Goal: Task Accomplishment & Management: Use online tool/utility

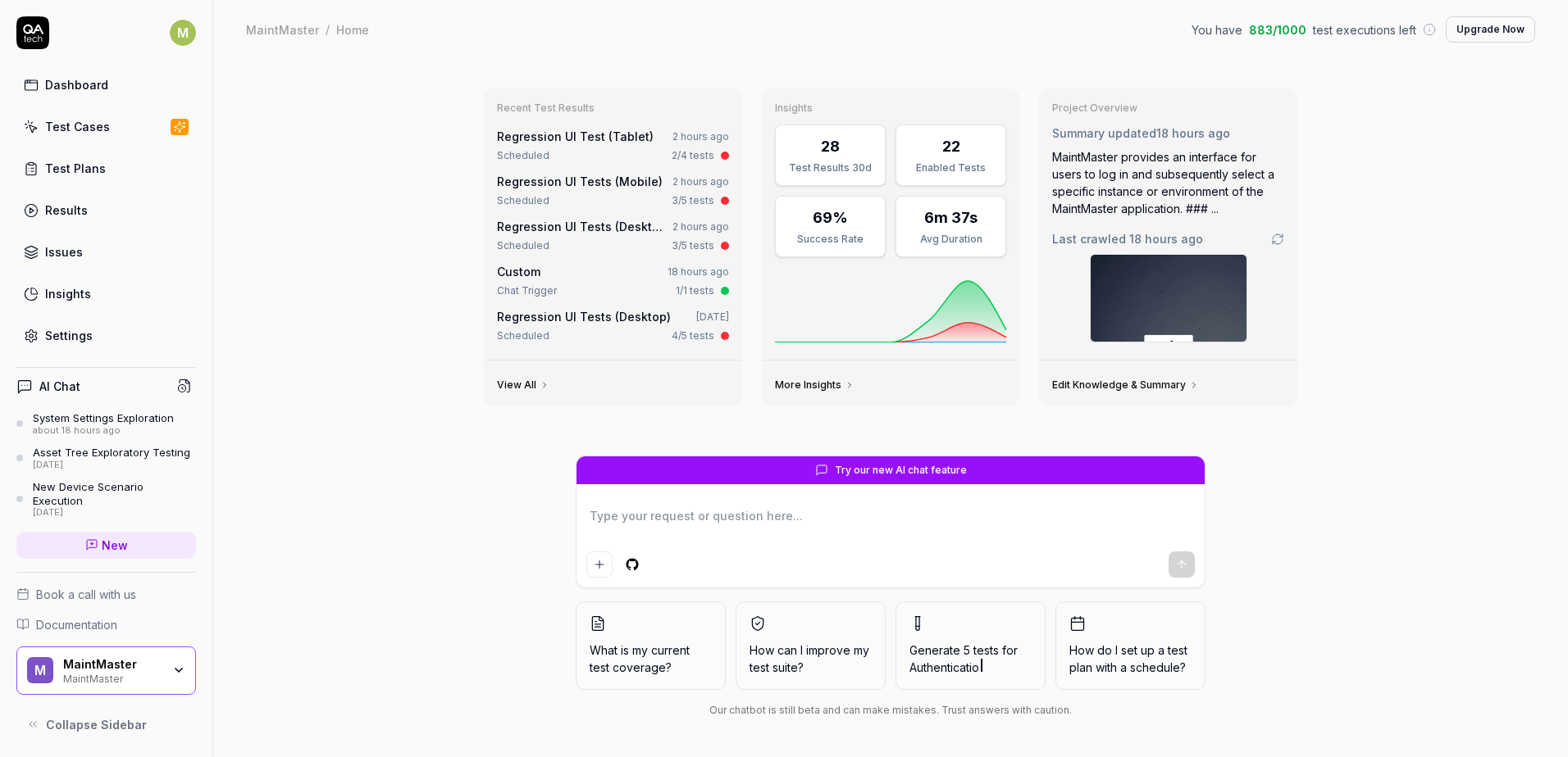
click at [510, 269] on span "Custom" at bounding box center [518, 272] width 44 height 14
drag, startPoint x: 641, startPoint y: 231, endPoint x: 642, endPoint y: 240, distance: 9.1
click at [641, 231] on link "Regression UI Tests (Desktop)" at bounding box center [583, 226] width 174 height 14
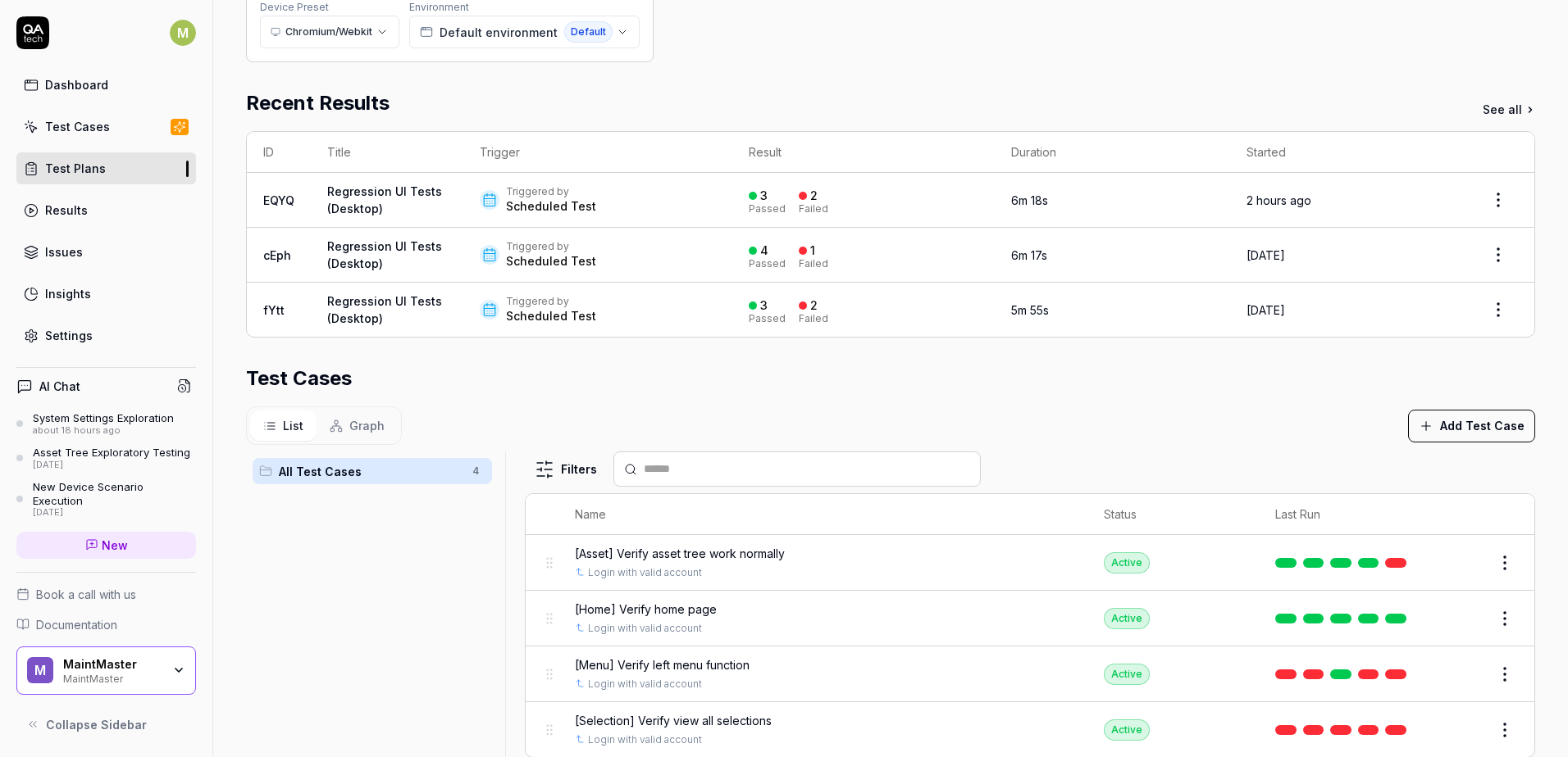
scroll to position [327, 0]
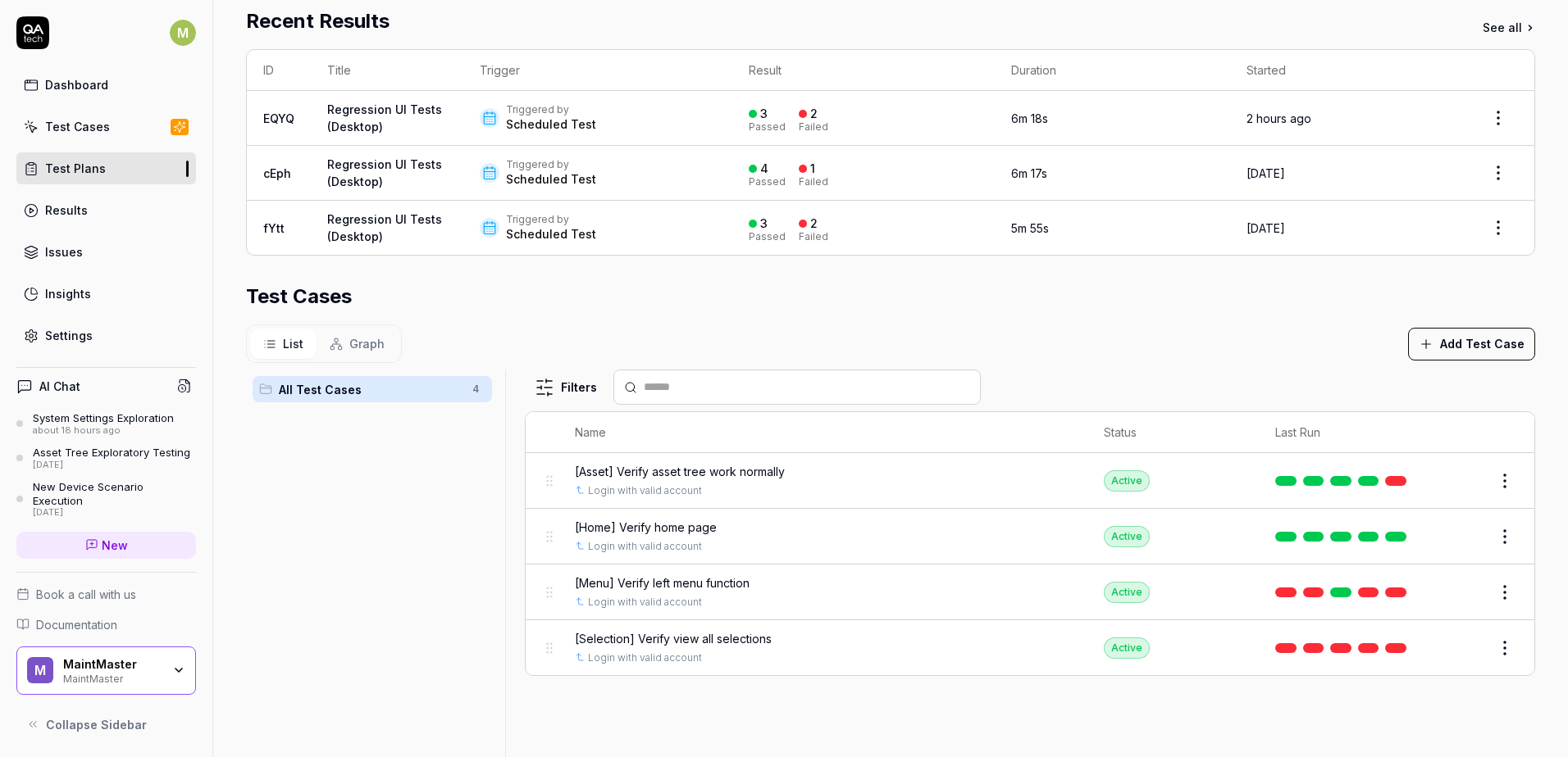
click at [659, 578] on span "[Menu] Verify left menu function" at bounding box center [662, 583] width 175 height 17
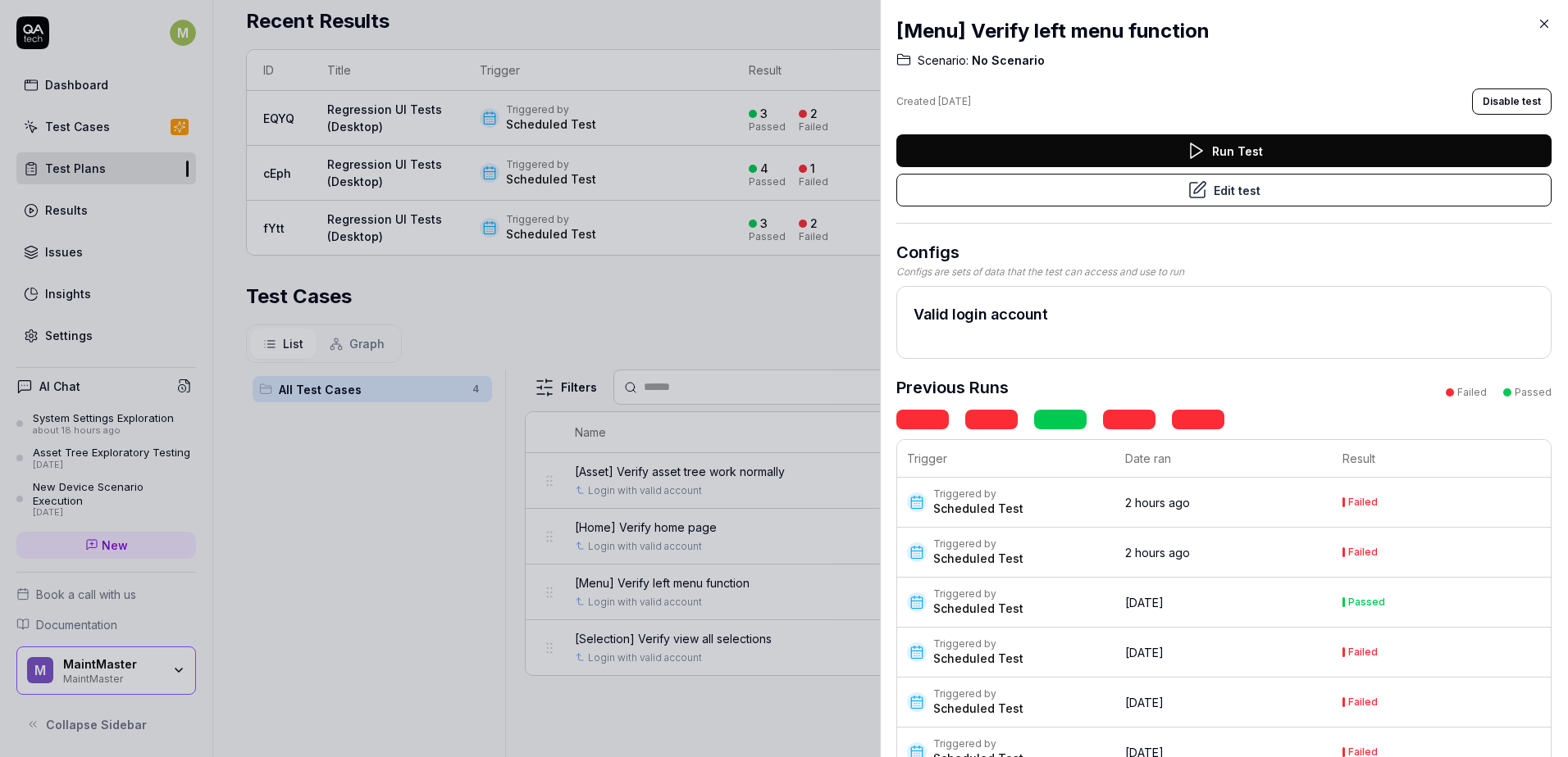
click at [1013, 508] on div "Scheduled Test" at bounding box center [978, 508] width 90 height 16
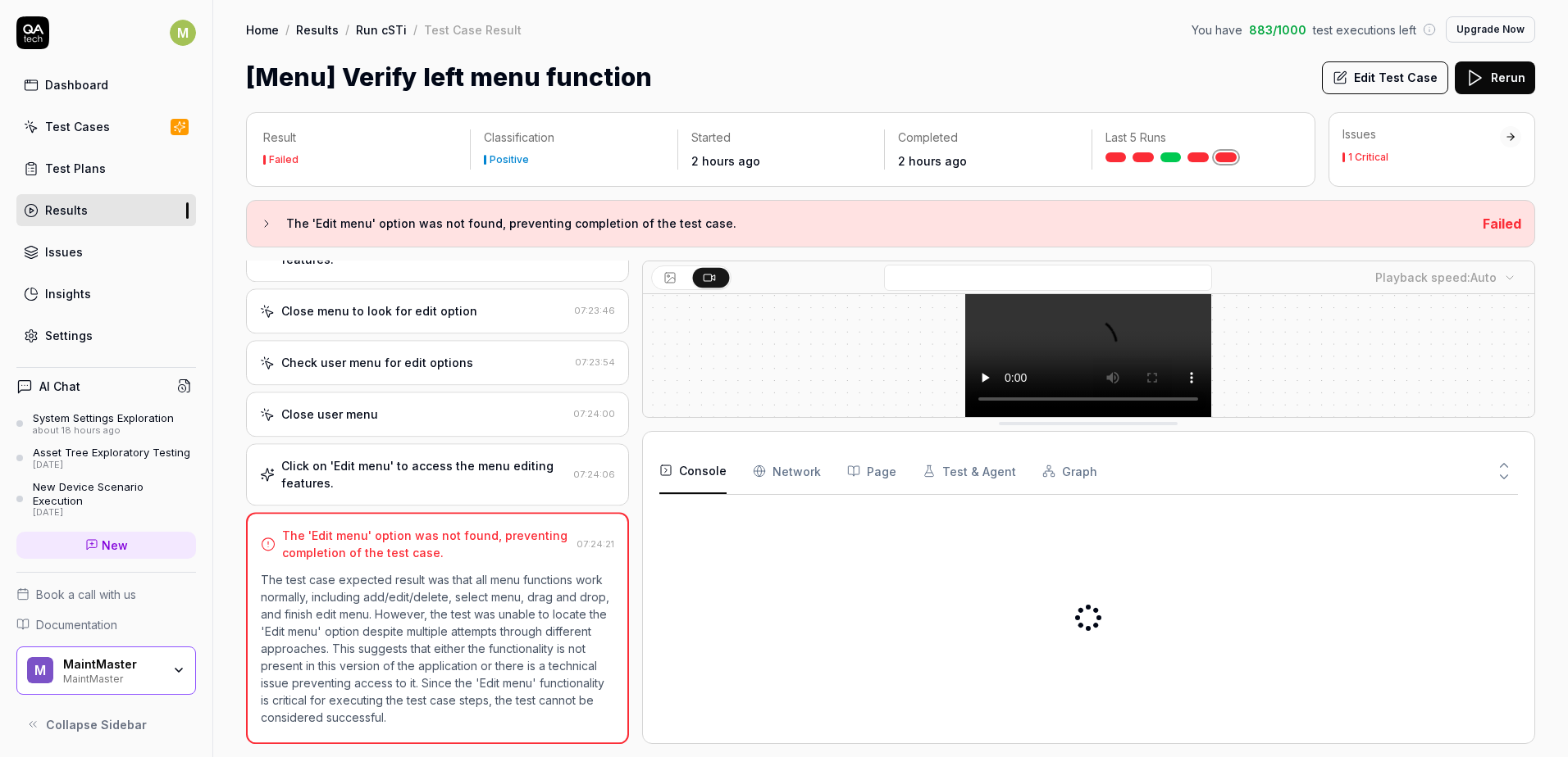
scroll to position [510, 0]
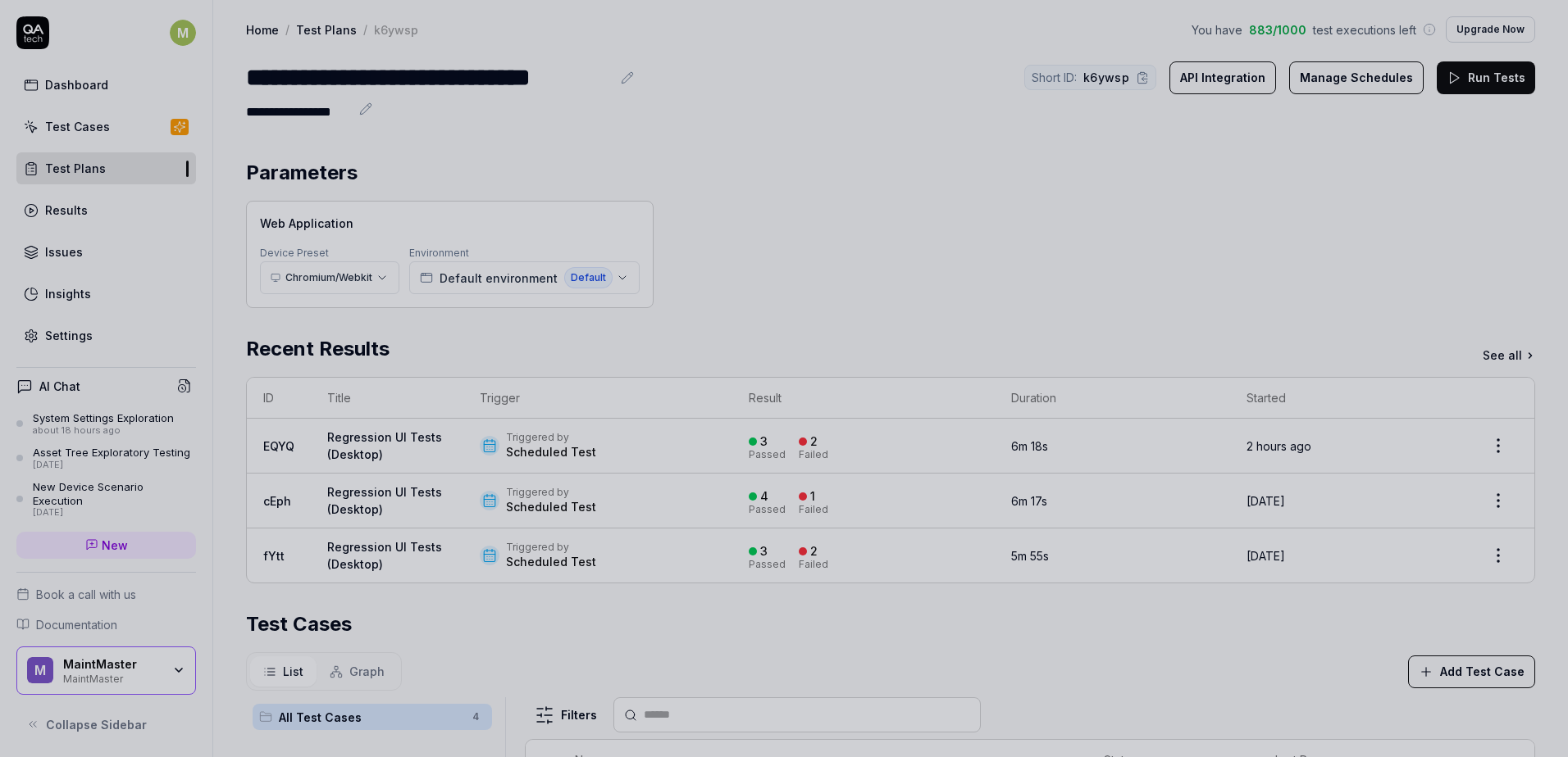
click at [796, 327] on div at bounding box center [784, 378] width 1568 height 757
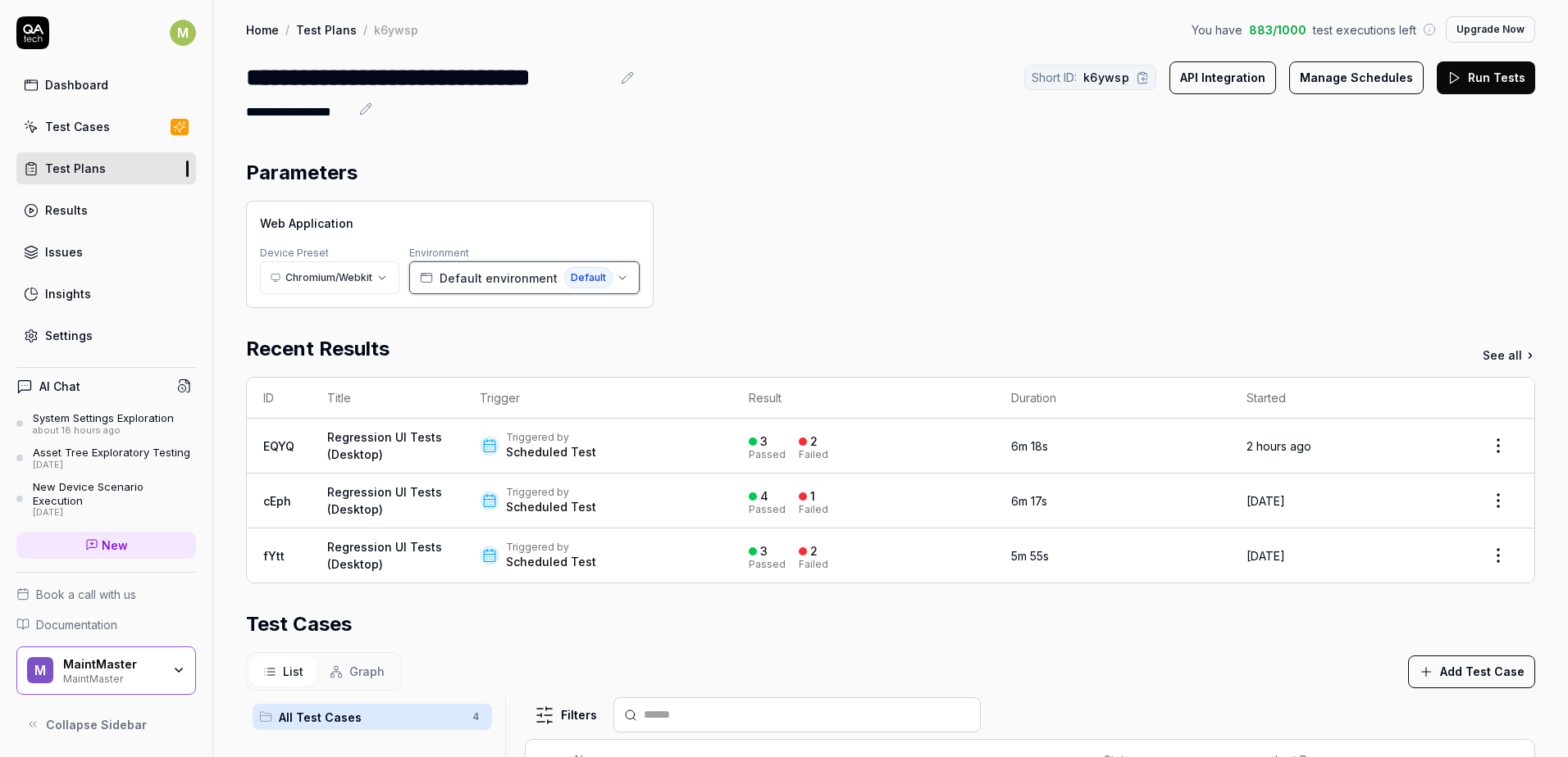
click at [616, 279] on icon "button" at bounding box center [622, 277] width 13 height 13
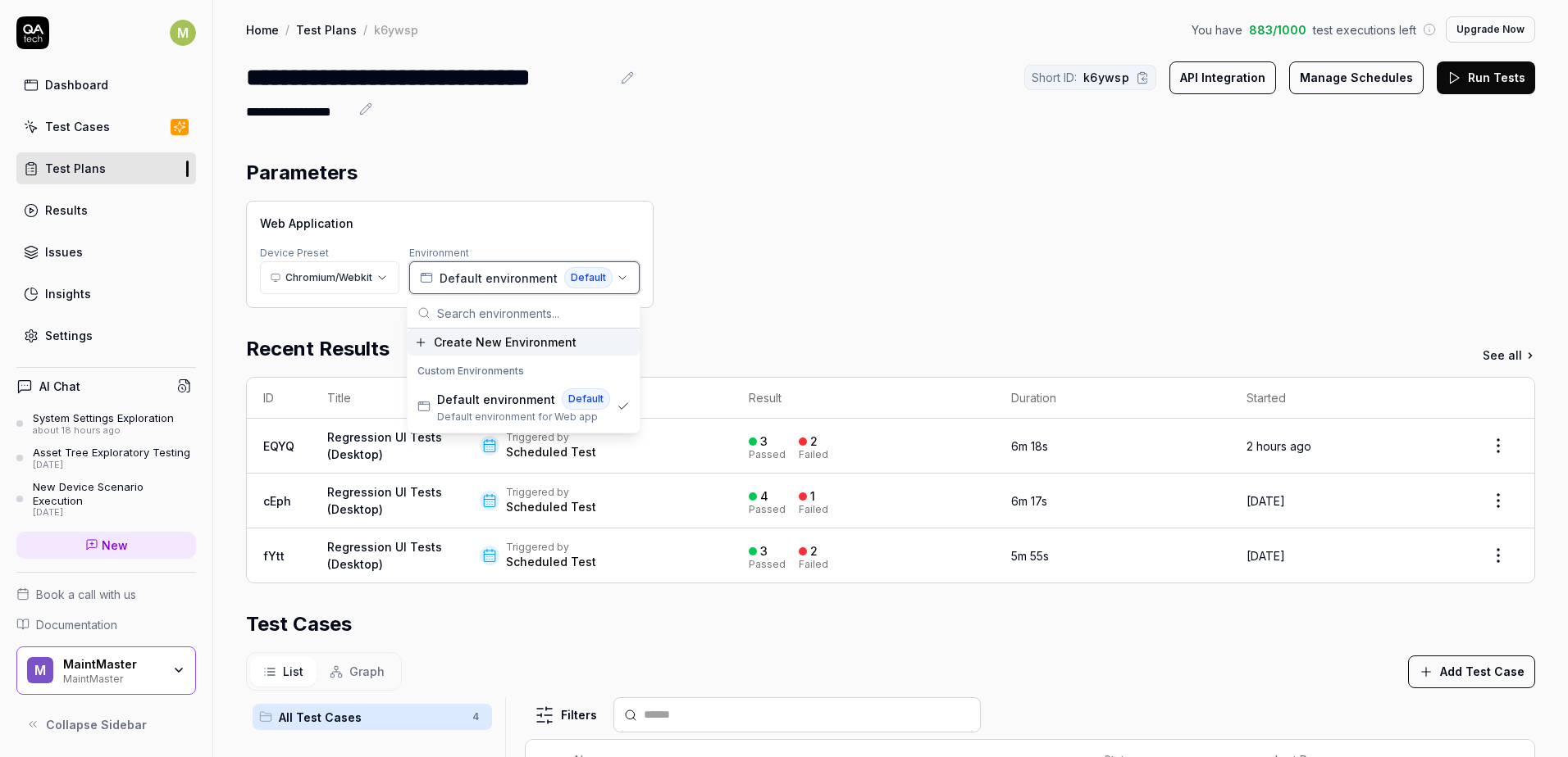
drag, startPoint x: 618, startPoint y: 280, endPoint x: 630, endPoint y: 283, distance: 12.4
click at [619, 280] on button "Default environment Default" at bounding box center [524, 278] width 231 height 33
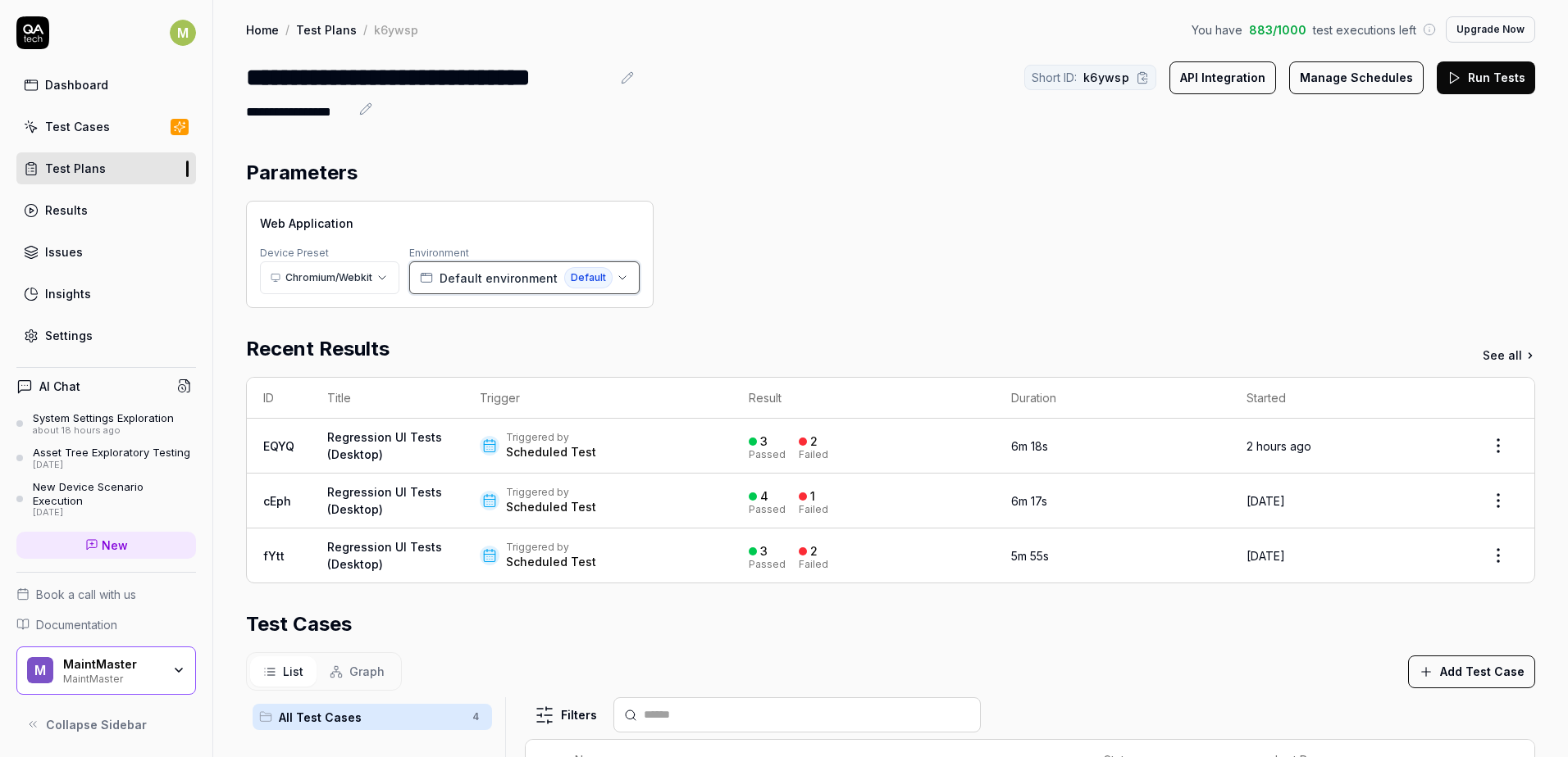
click at [416, 280] on button "Default environment Default" at bounding box center [524, 278] width 231 height 33
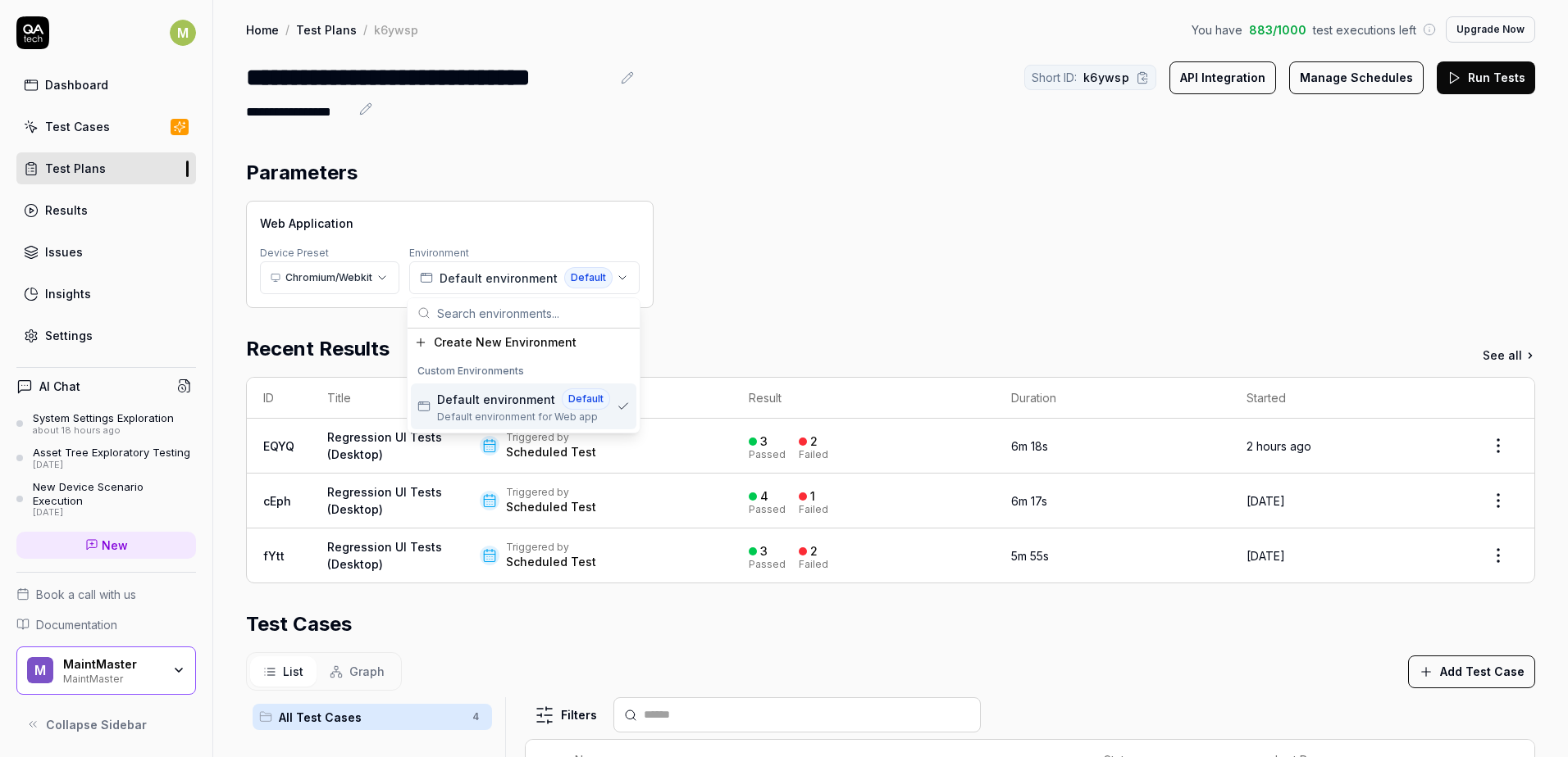
click at [793, 307] on div "Web Application Device Preset Chromium/Webkit Environment Default environment D…" at bounding box center [890, 254] width 1289 height 107
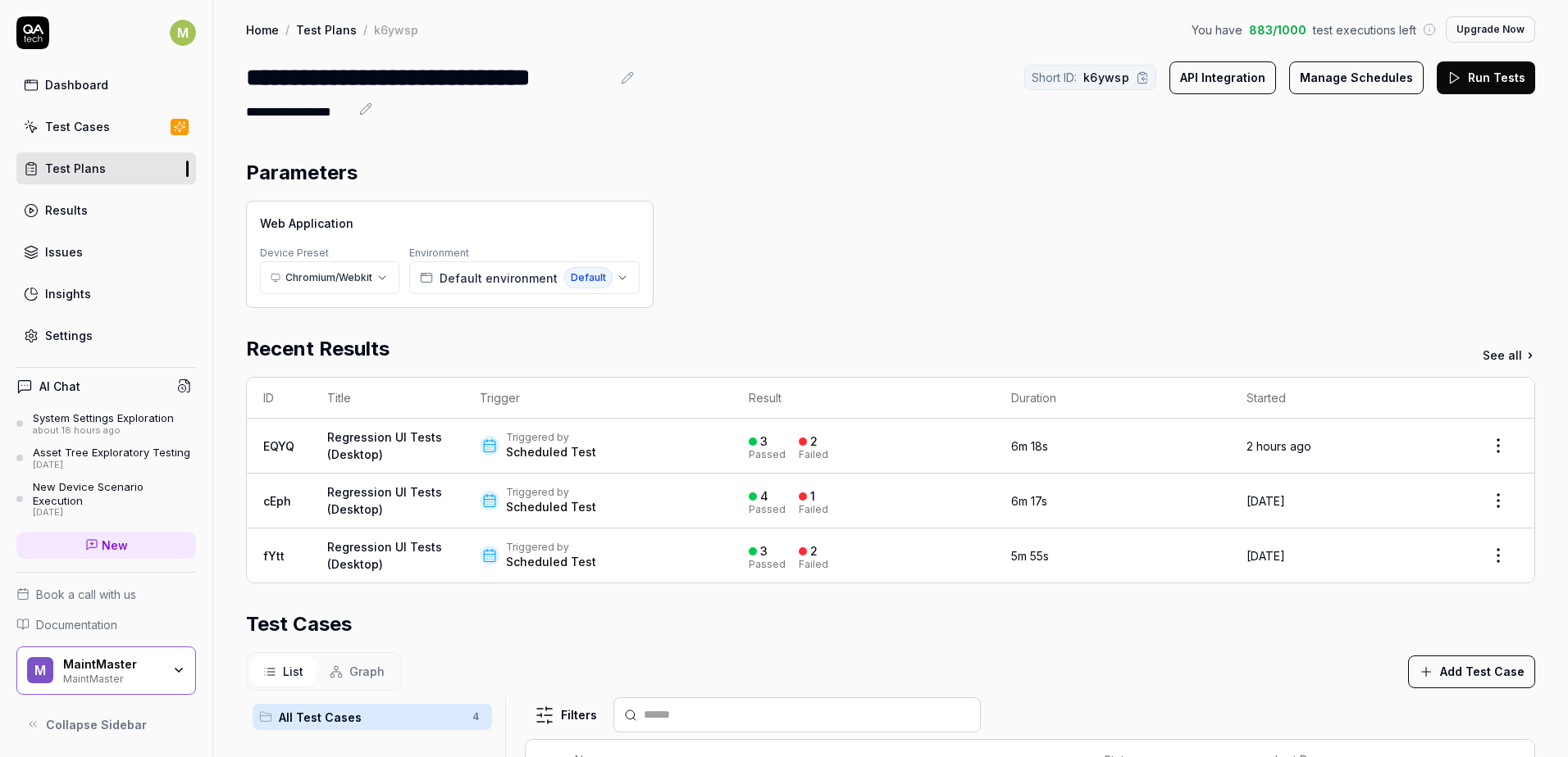
scroll to position [402, 0]
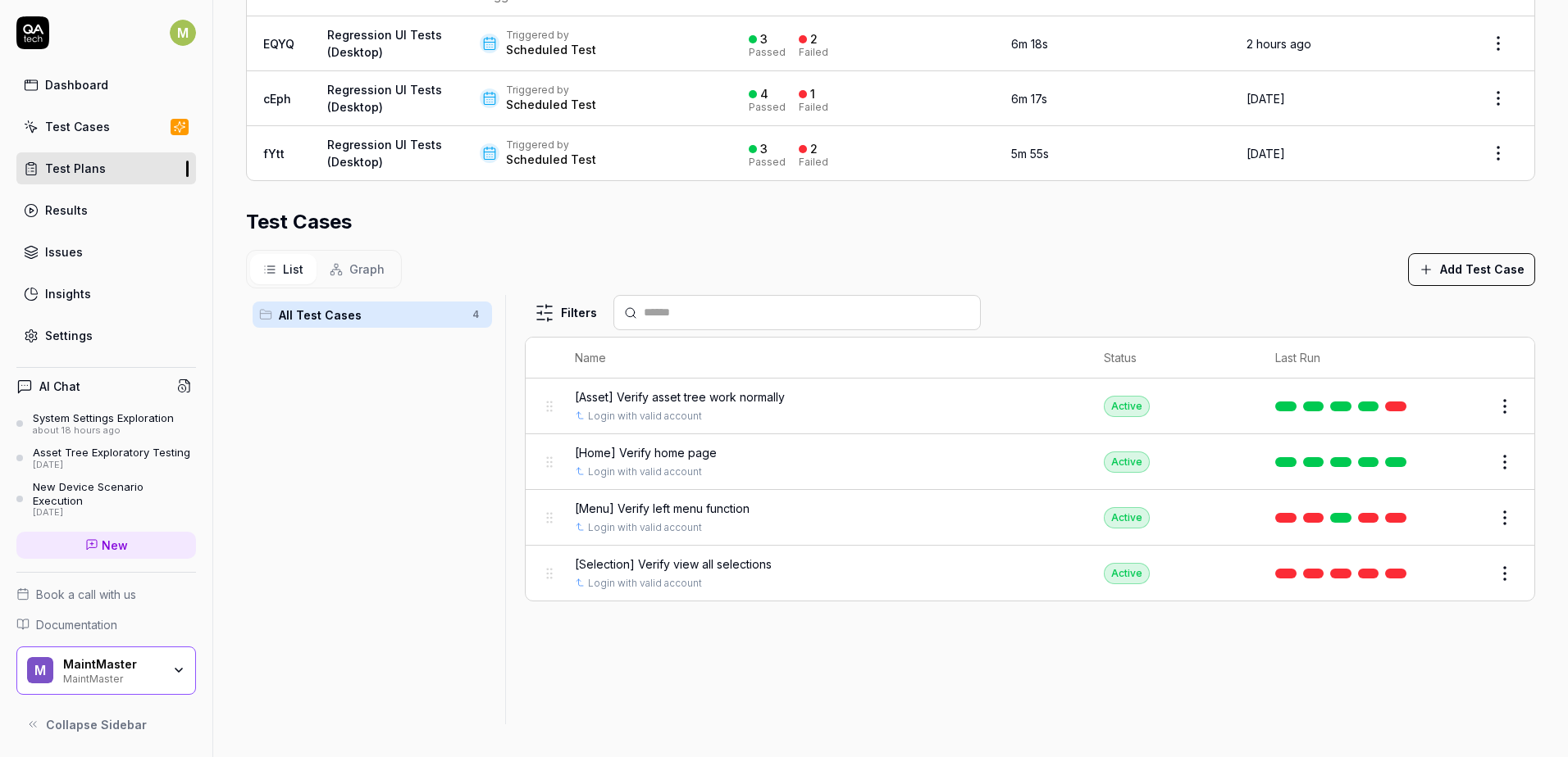
click at [1231, 574] on td "Active" at bounding box center [1173, 574] width 172 height 55
click at [734, 565] on span "[Selection] Verify view all selections" at bounding box center [672, 564] width 196 height 17
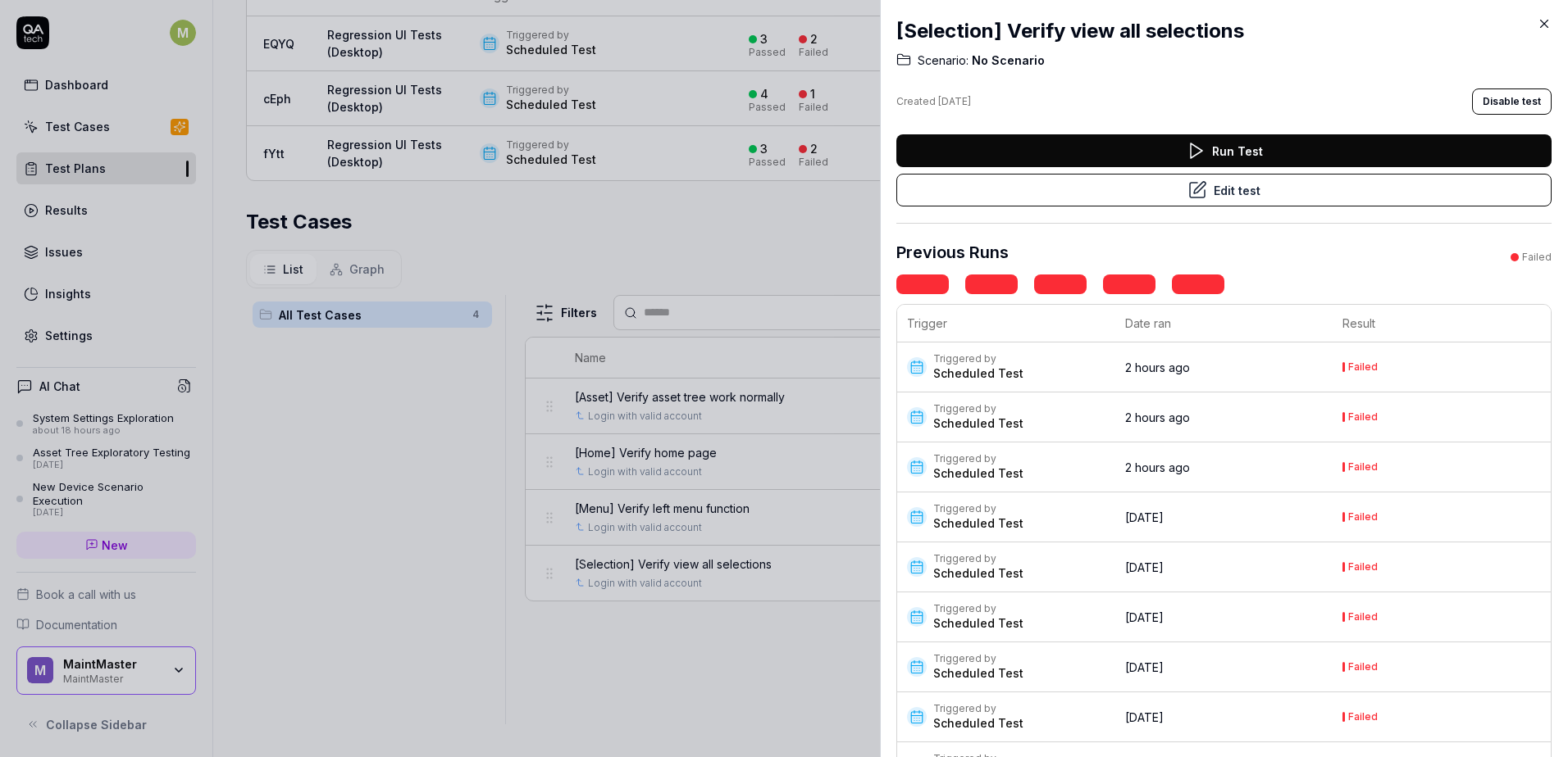
click at [1130, 366] on time "2 hours ago" at bounding box center [1157, 368] width 65 height 14
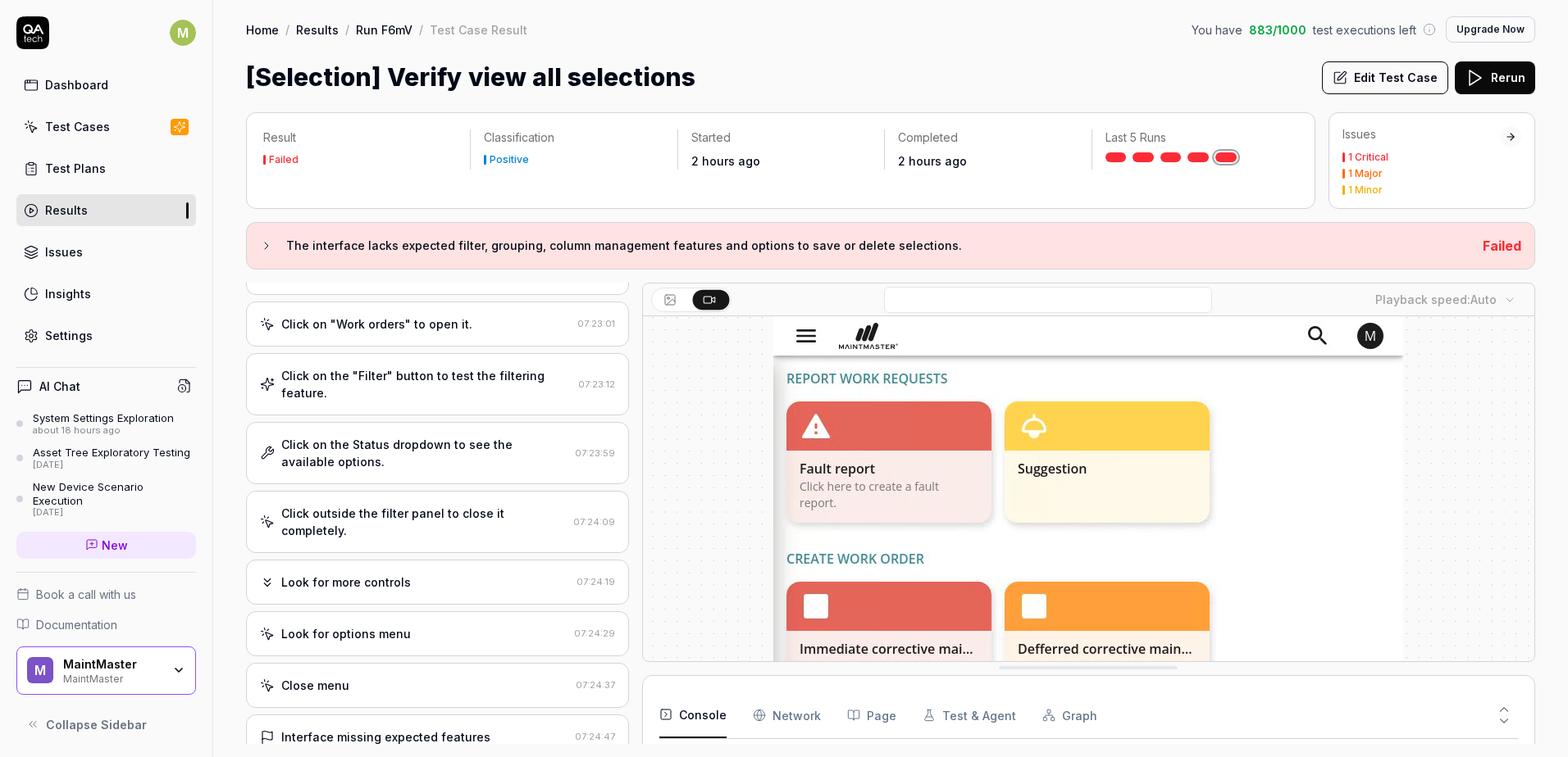
scroll to position [224, 0]
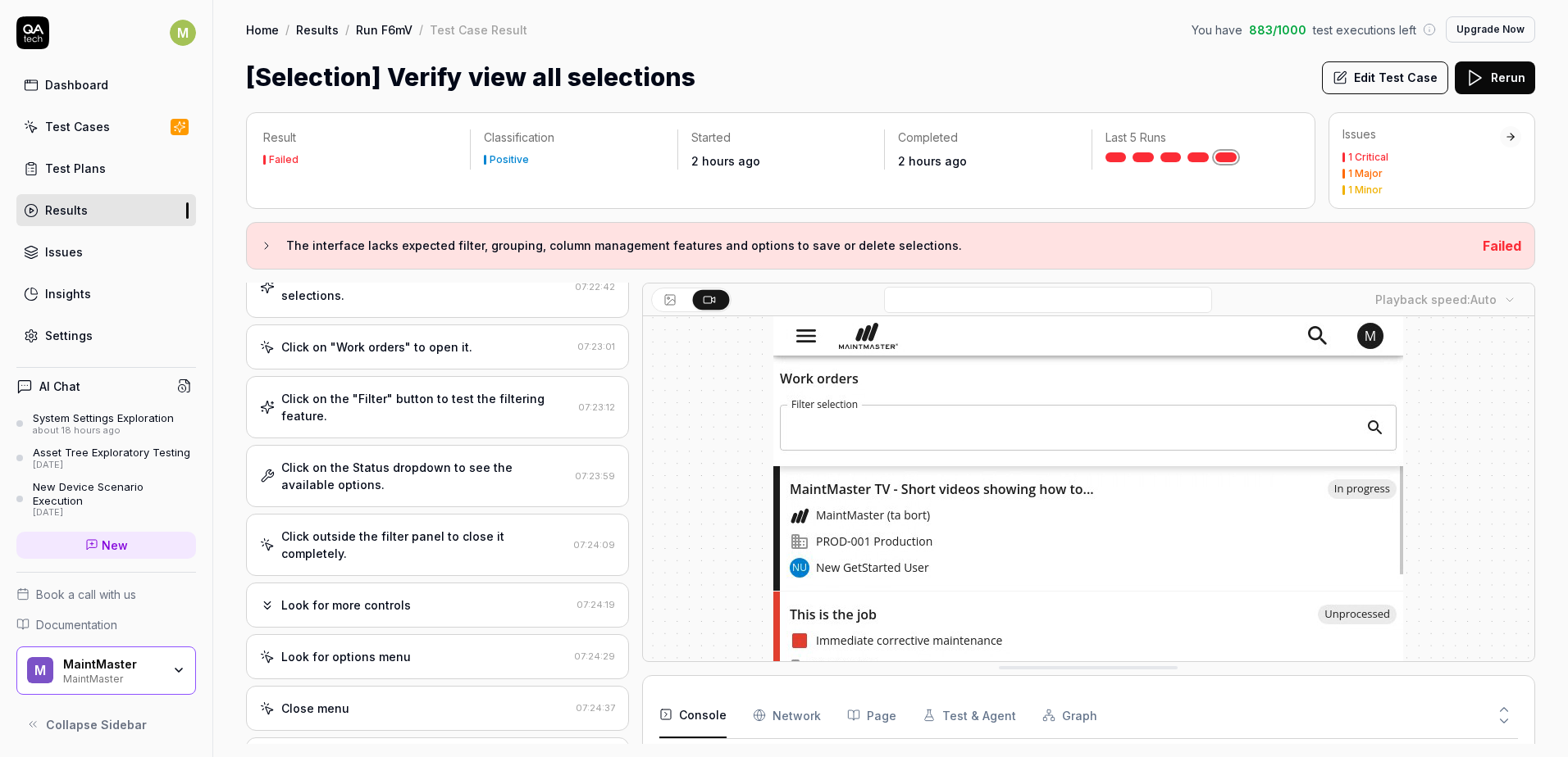
click at [83, 343] on div "Settings" at bounding box center [69, 335] width 47 height 17
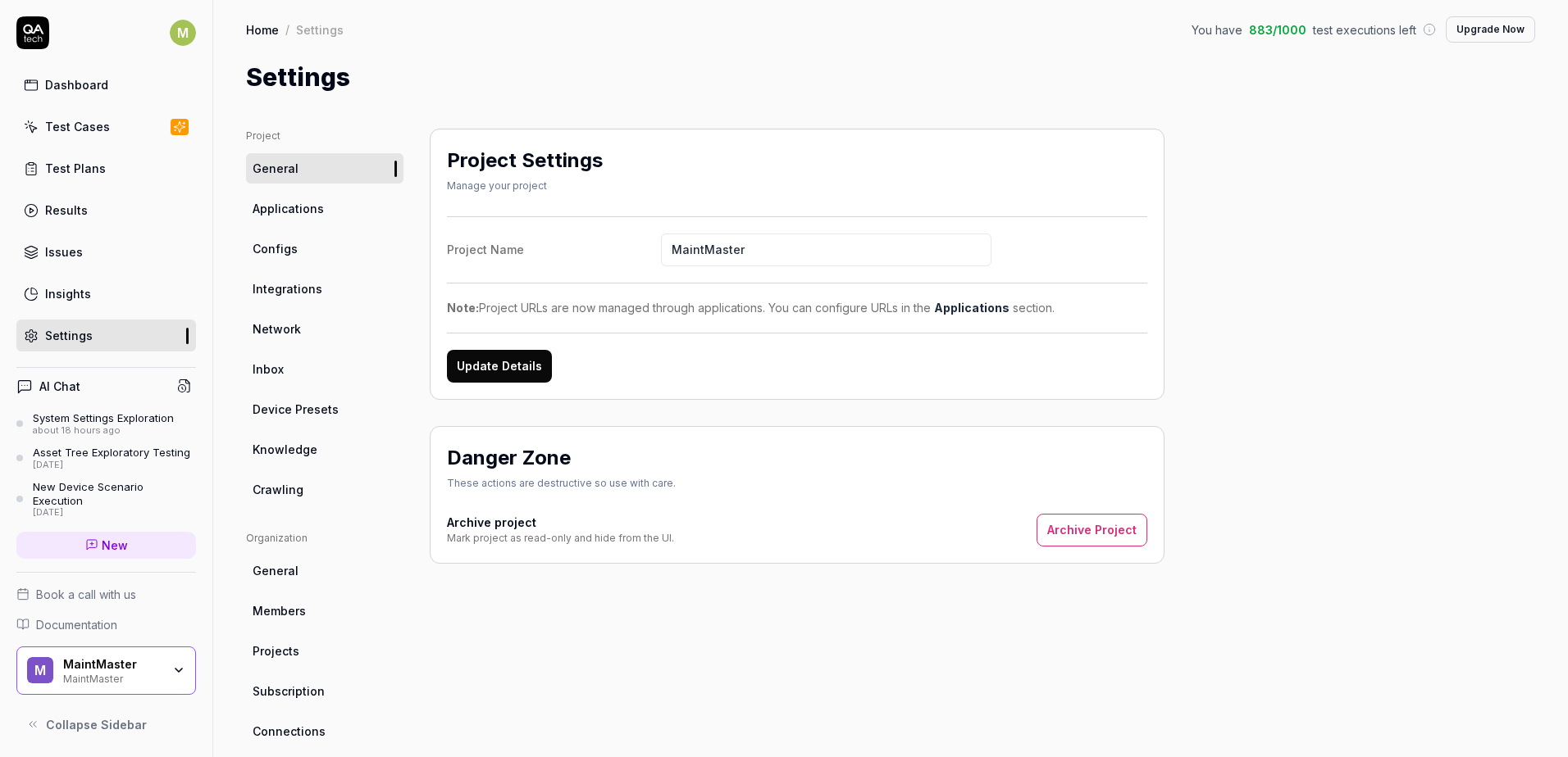
click at [298, 256] on link "Configs" at bounding box center [325, 248] width 158 height 30
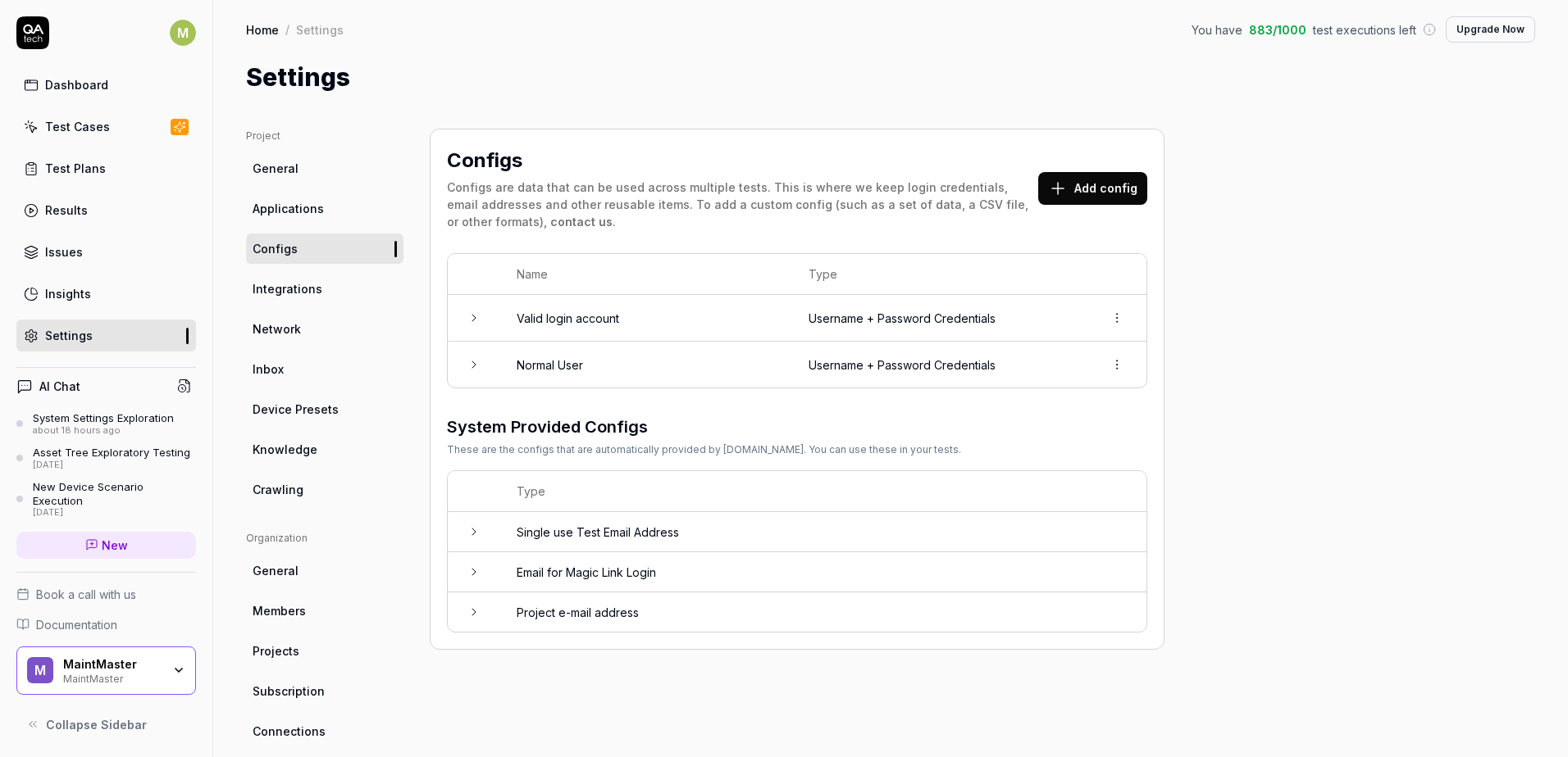
click at [337, 405] on link "Device Presets" at bounding box center [325, 409] width 158 height 30
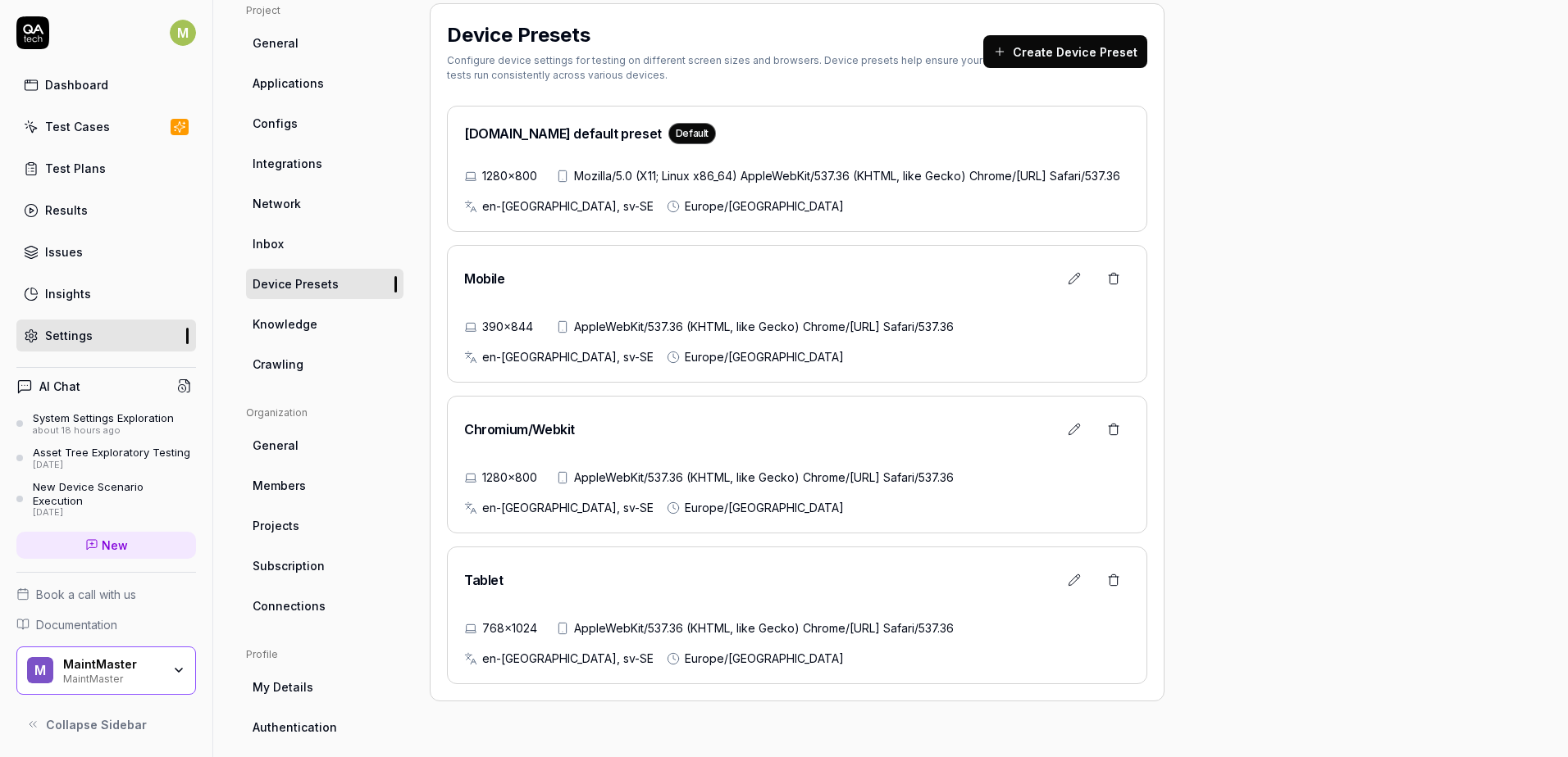
scroll to position [164, 0]
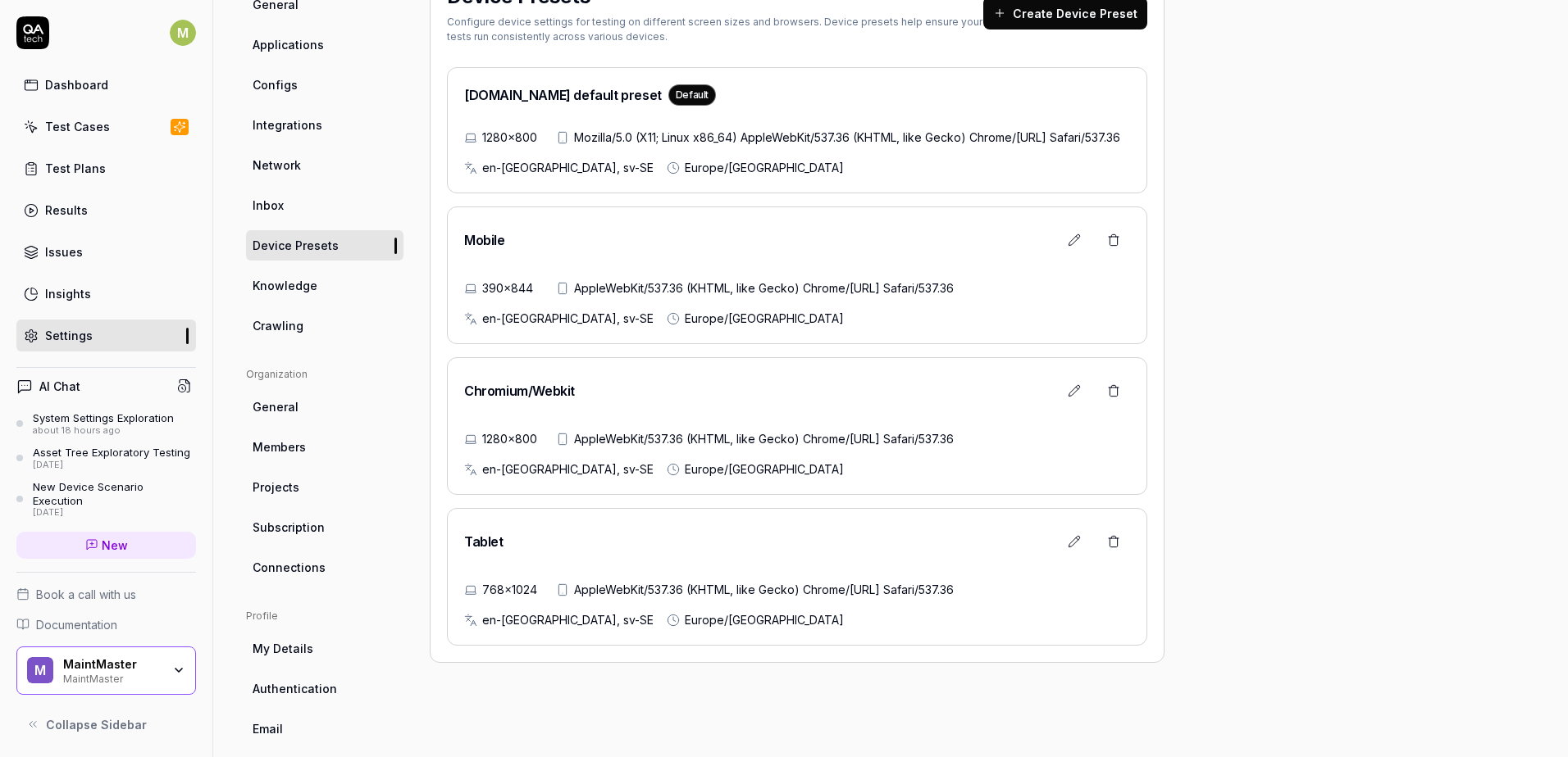
click at [1071, 398] on icon at bounding box center [1073, 390] width 13 height 13
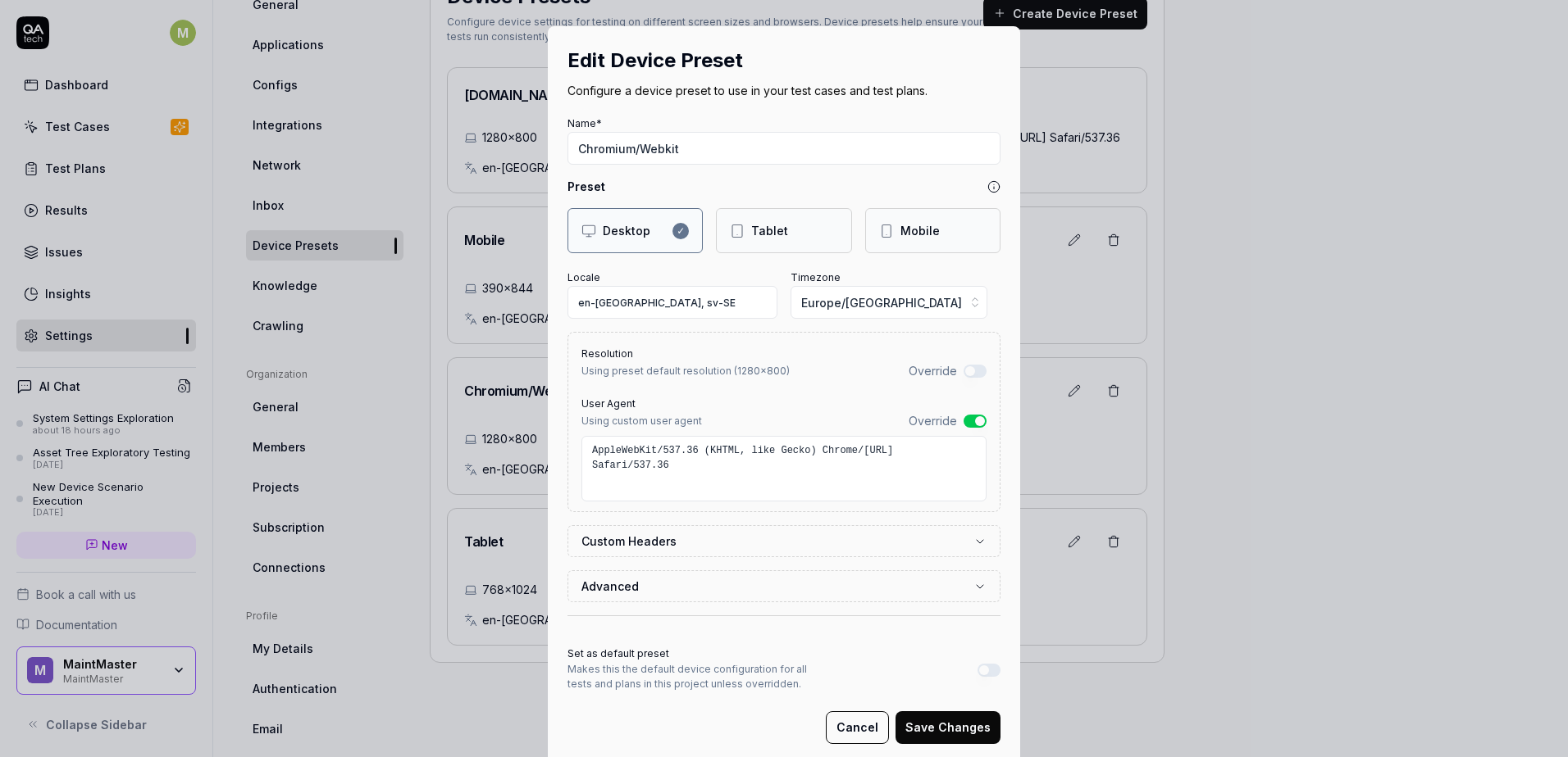
click at [865, 729] on button "Cancel" at bounding box center [858, 728] width 63 height 33
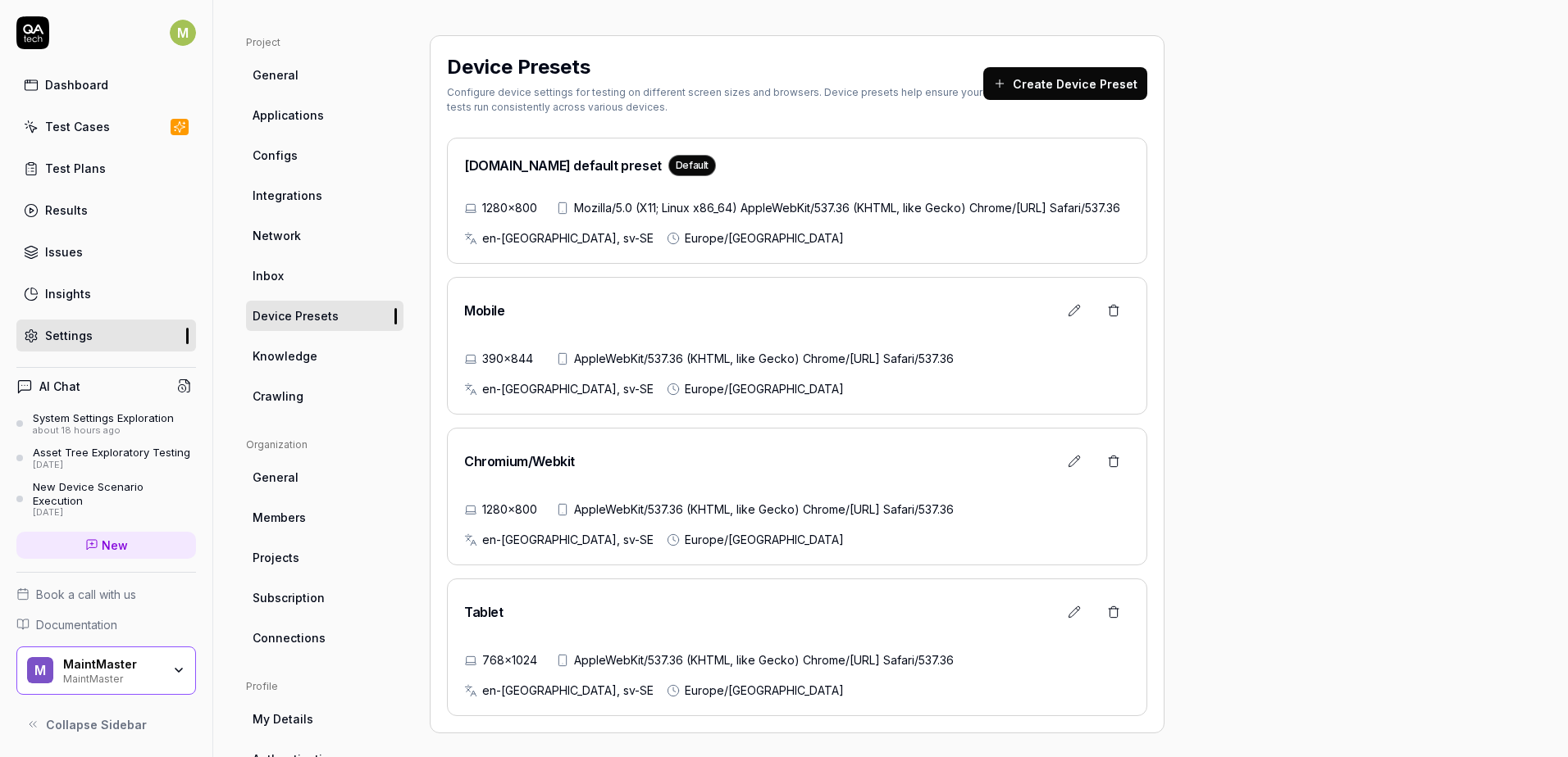
scroll to position [0, 0]
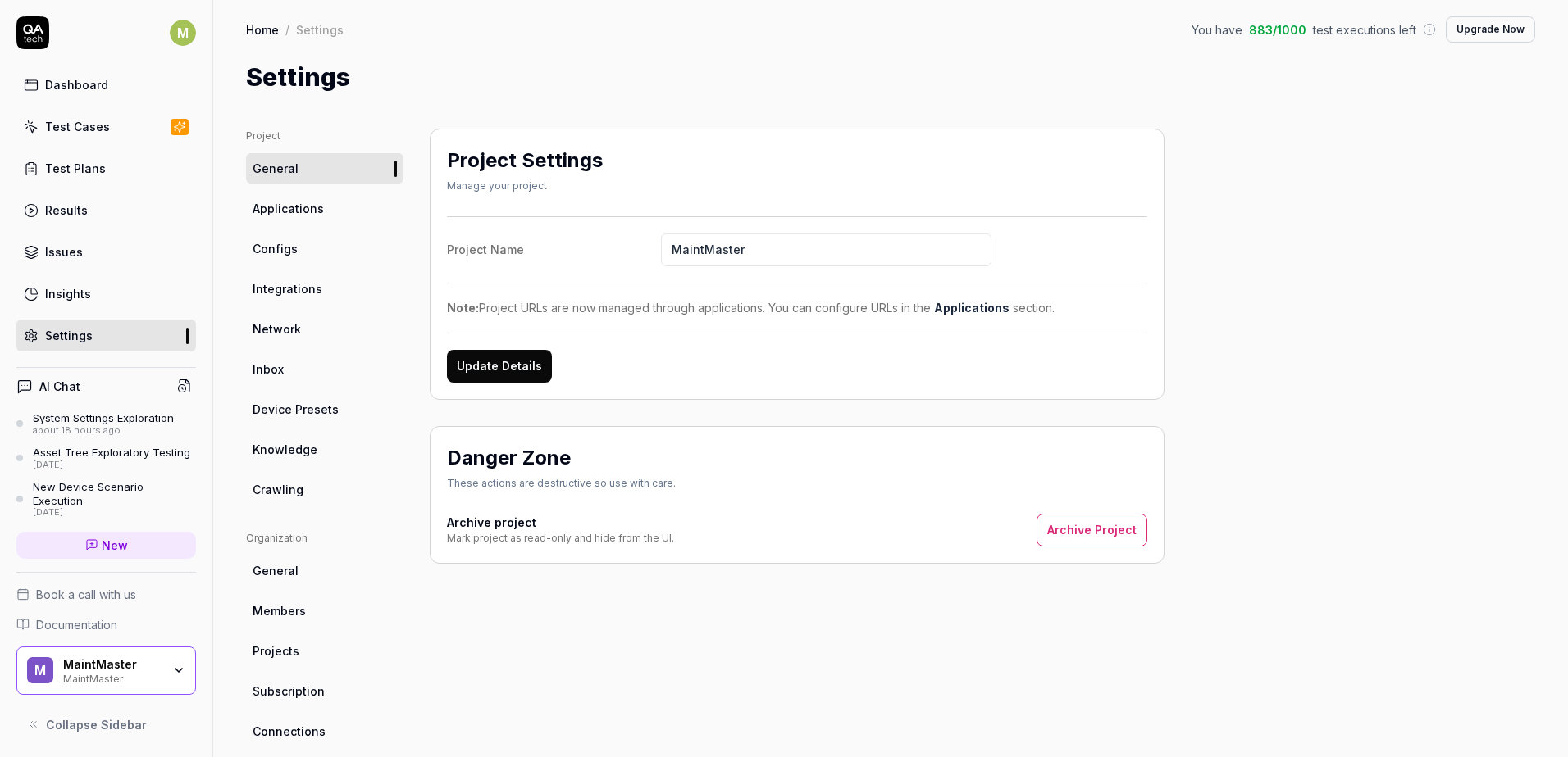
click at [63, 206] on div "Results" at bounding box center [67, 210] width 43 height 17
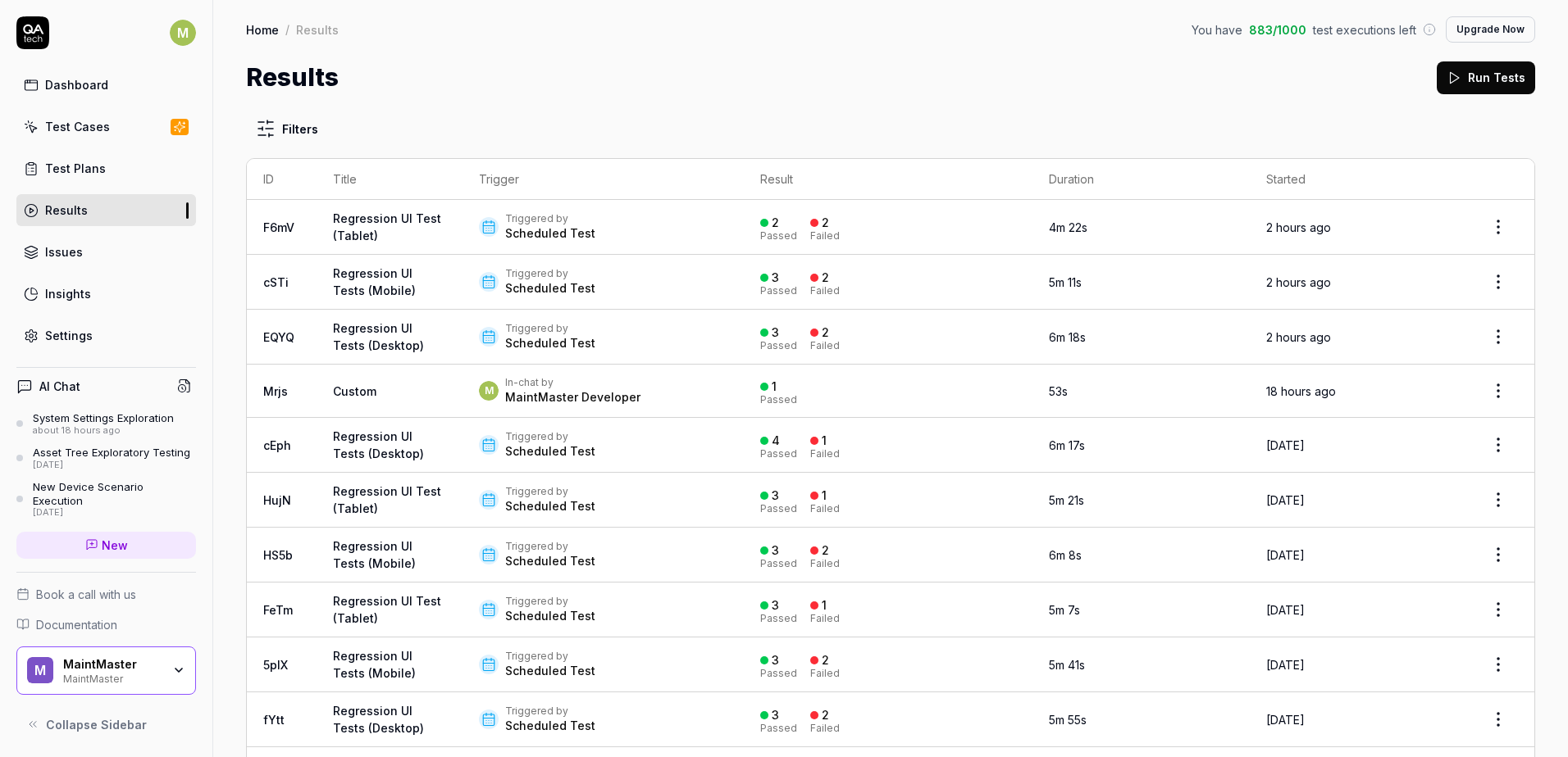
click at [363, 340] on link "Regression UI Tests (Desktop)" at bounding box center [378, 337] width 91 height 31
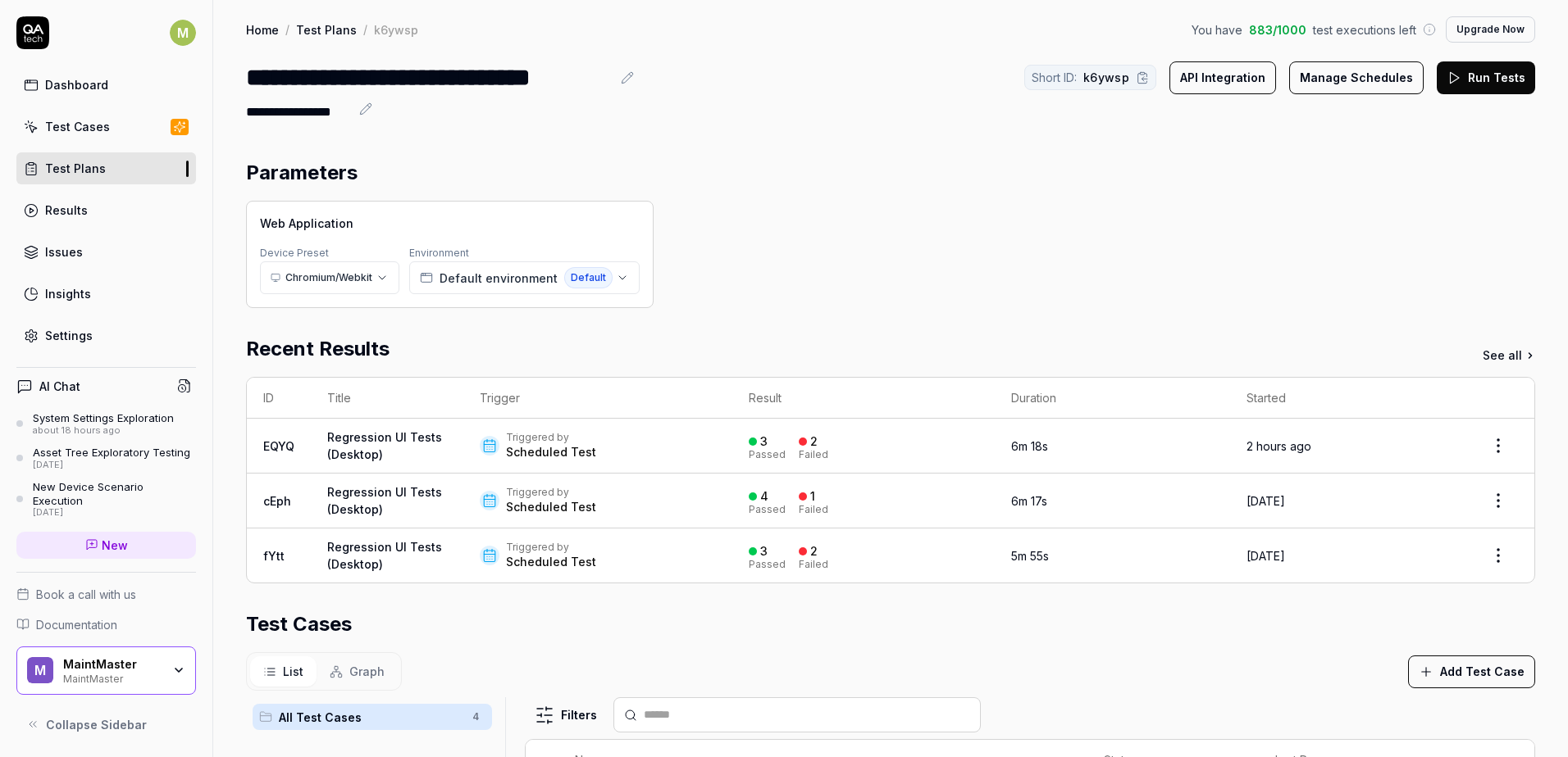
click at [396, 550] on link "Regression UI Tests (Desktop)" at bounding box center [384, 556] width 115 height 31
click at [407, 436] on link "Regression UI Tests (Desktop)" at bounding box center [384, 446] width 115 height 31
click at [494, 446] on icon at bounding box center [489, 445] width 15 height 15
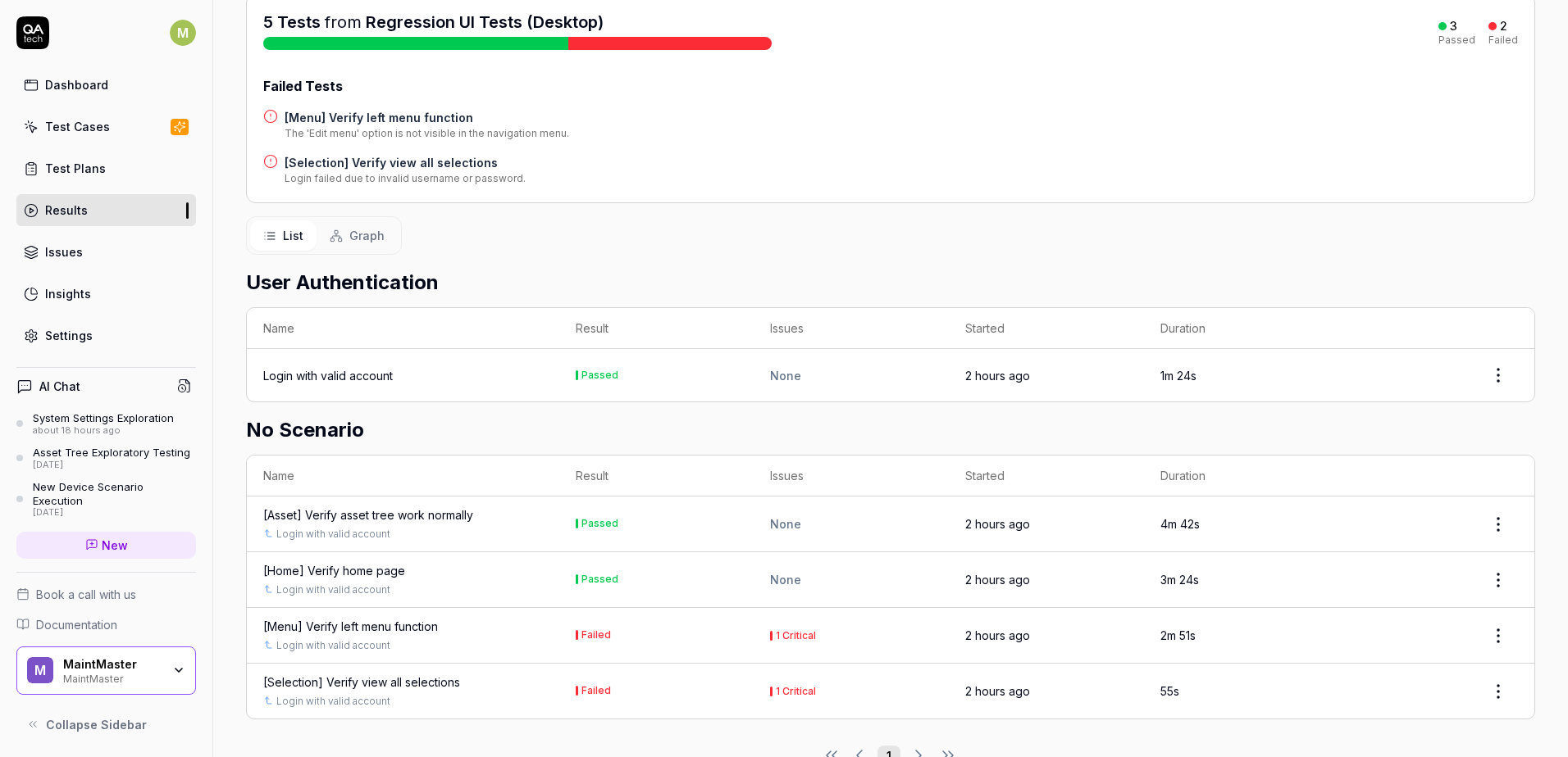
scroll to position [250, 0]
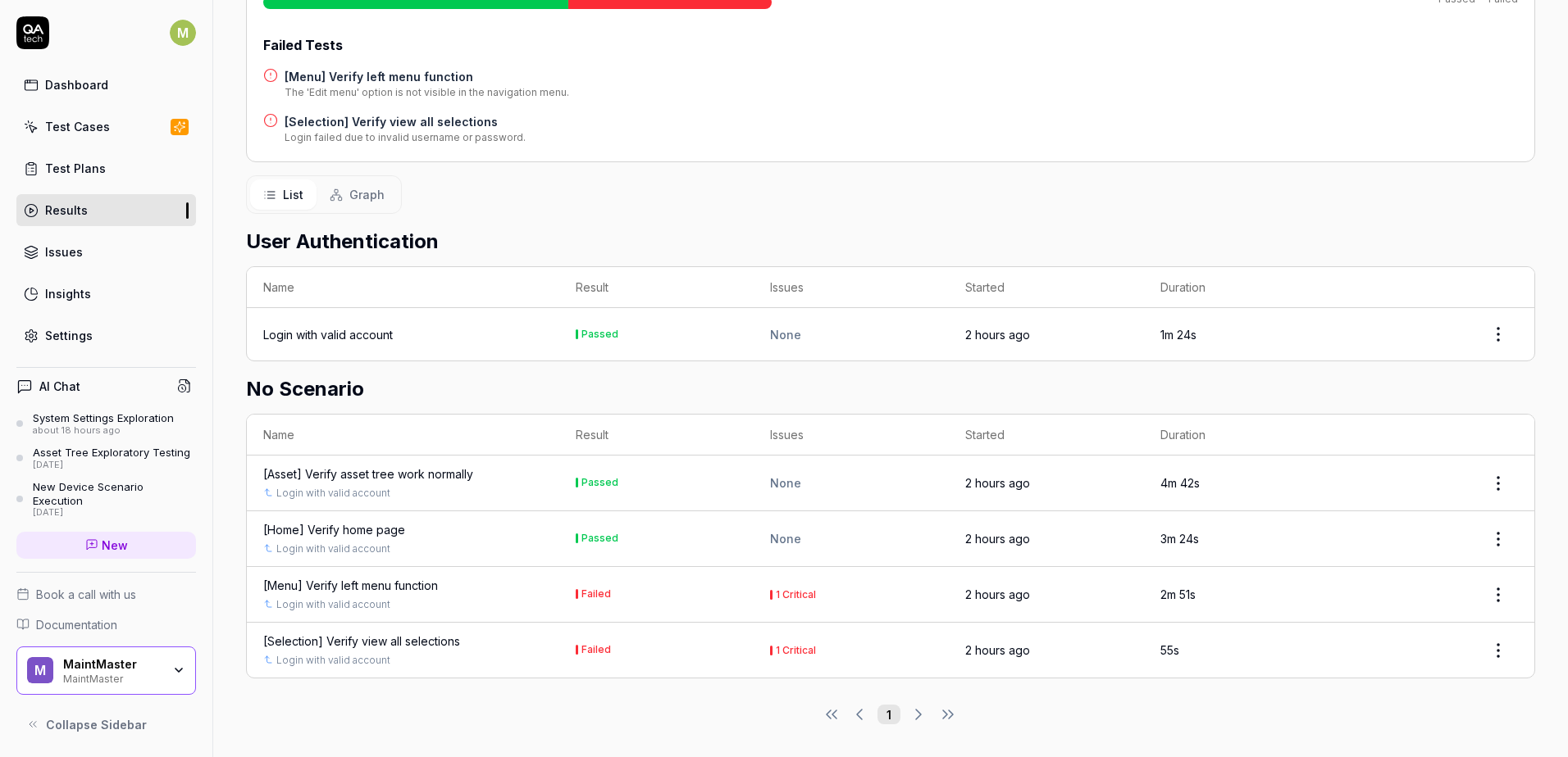
click at [342, 589] on div "[Menu] Verify left menu function" at bounding box center [351, 586] width 175 height 17
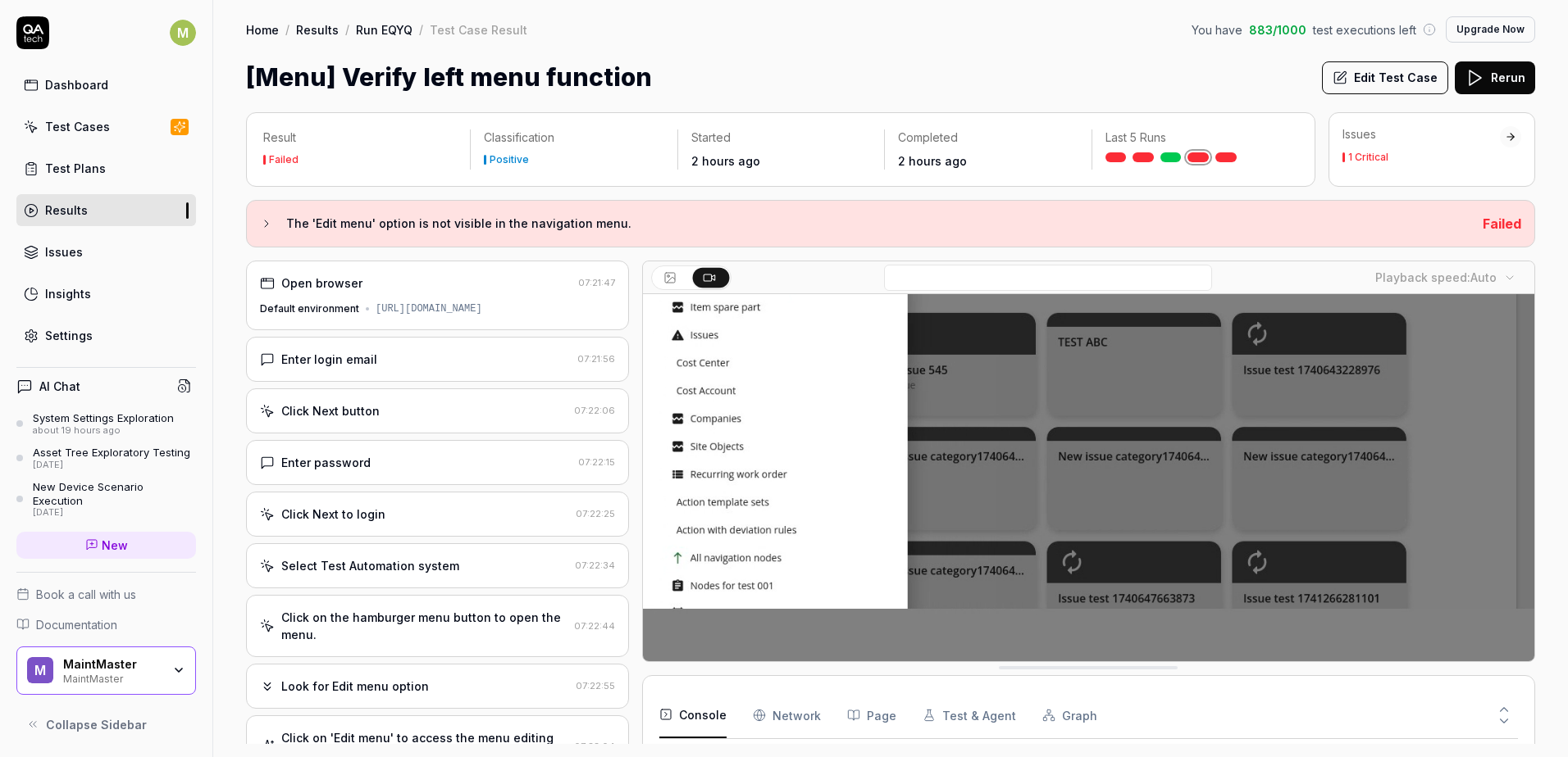
click at [1404, 65] on button "Edit Test Case" at bounding box center [1384, 78] width 126 height 33
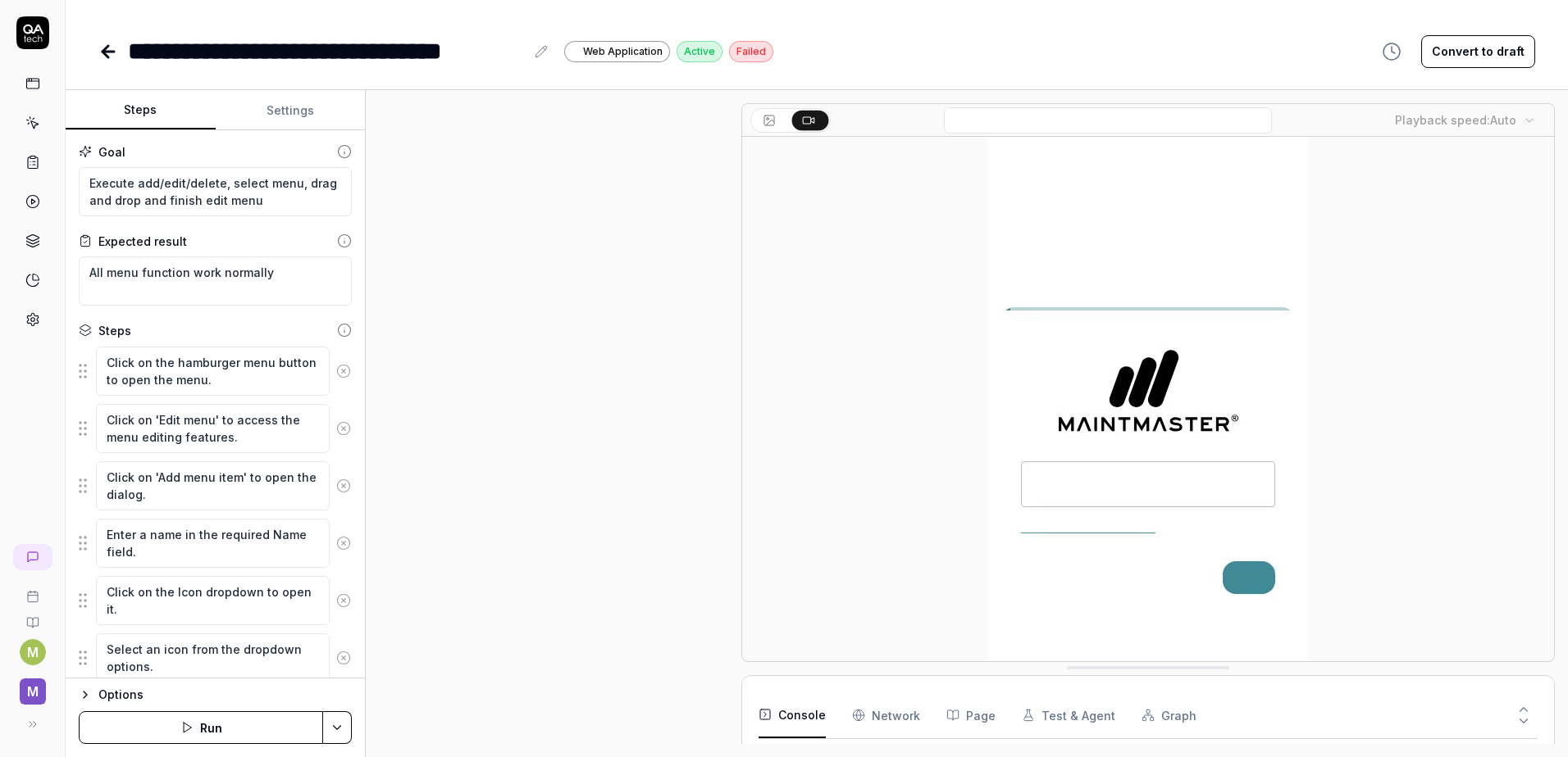
scroll to position [370, 0]
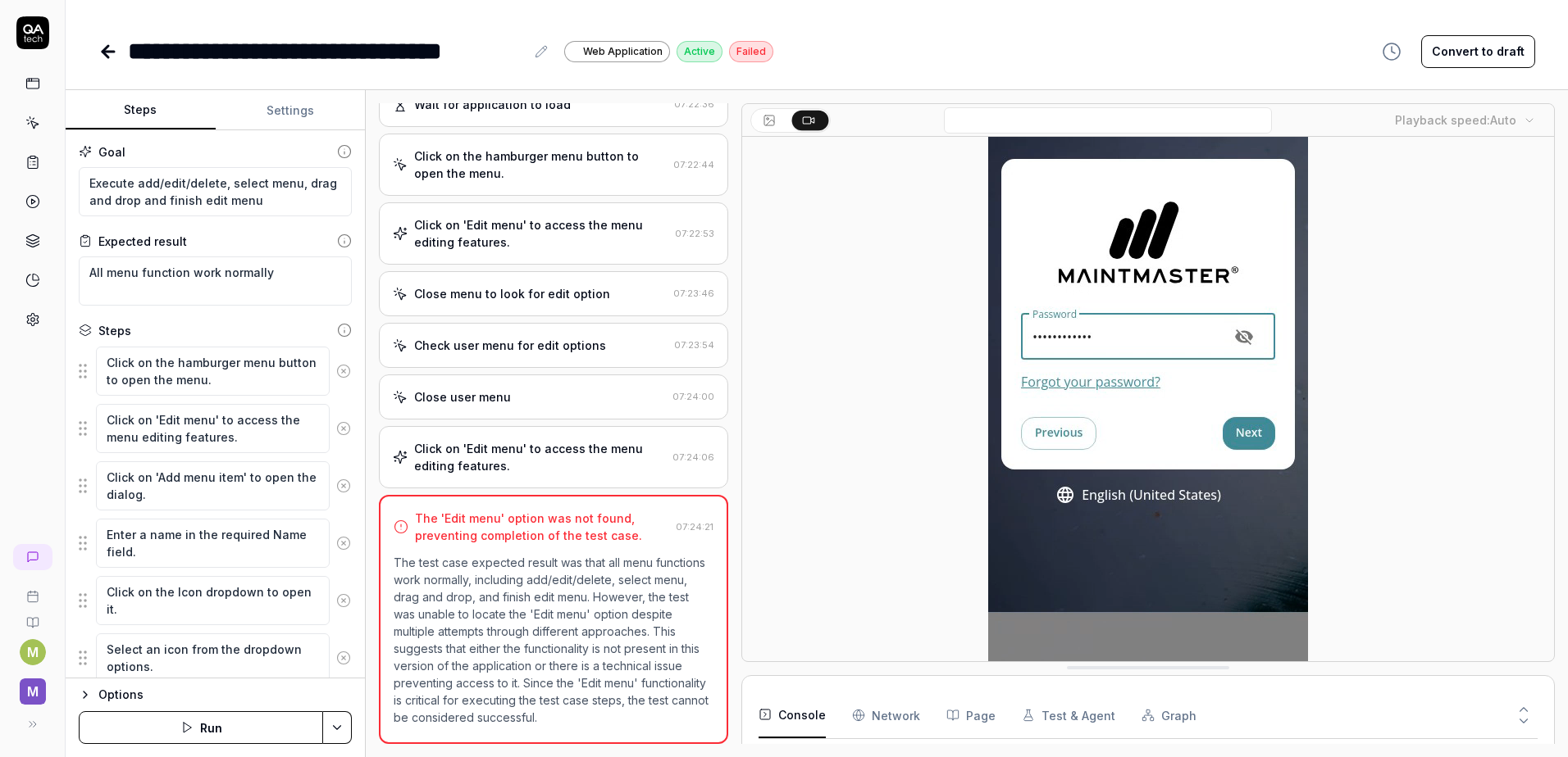
scroll to position [167, 0]
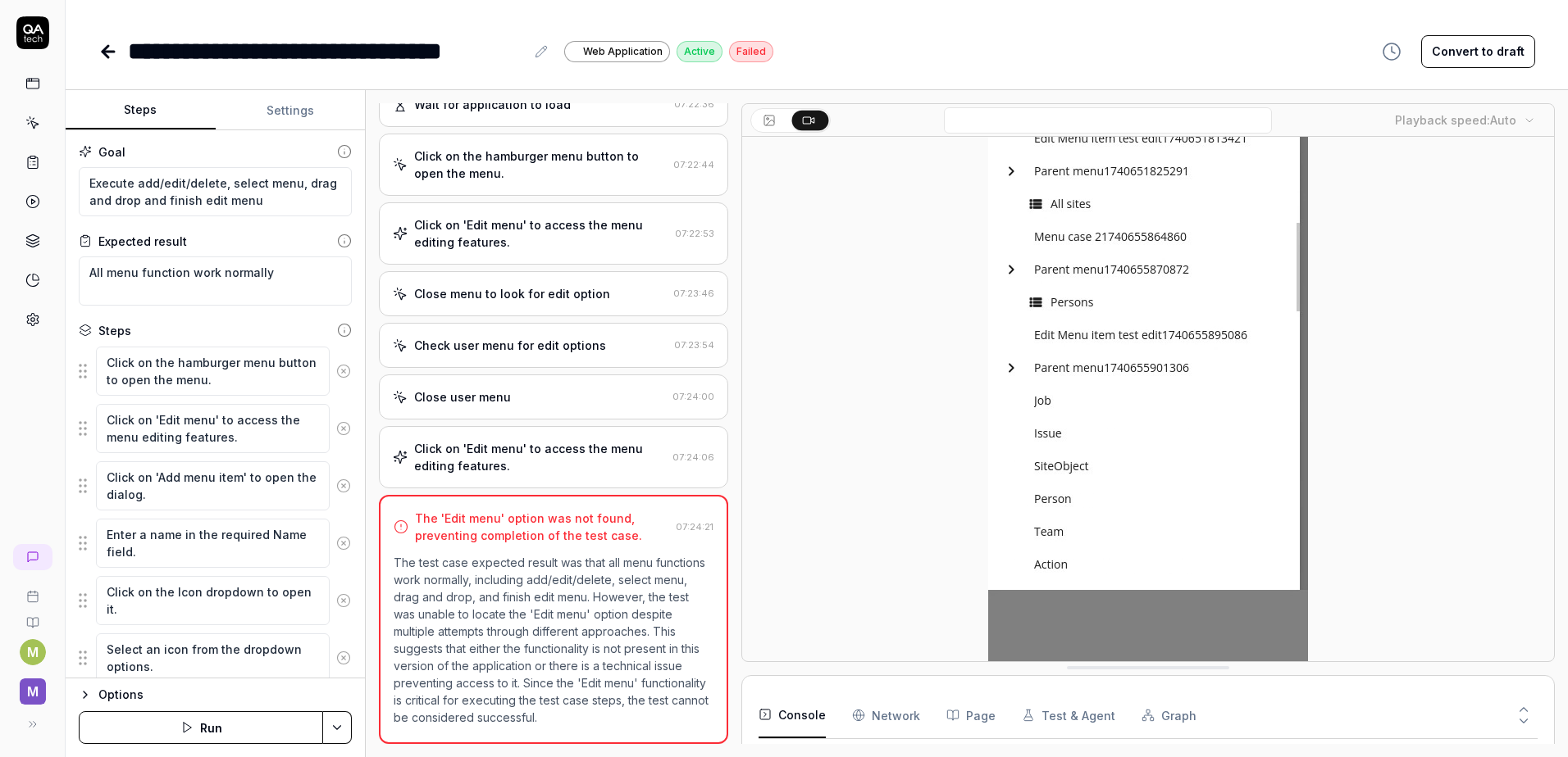
click at [193, 736] on button "Run" at bounding box center [201, 728] width 244 height 33
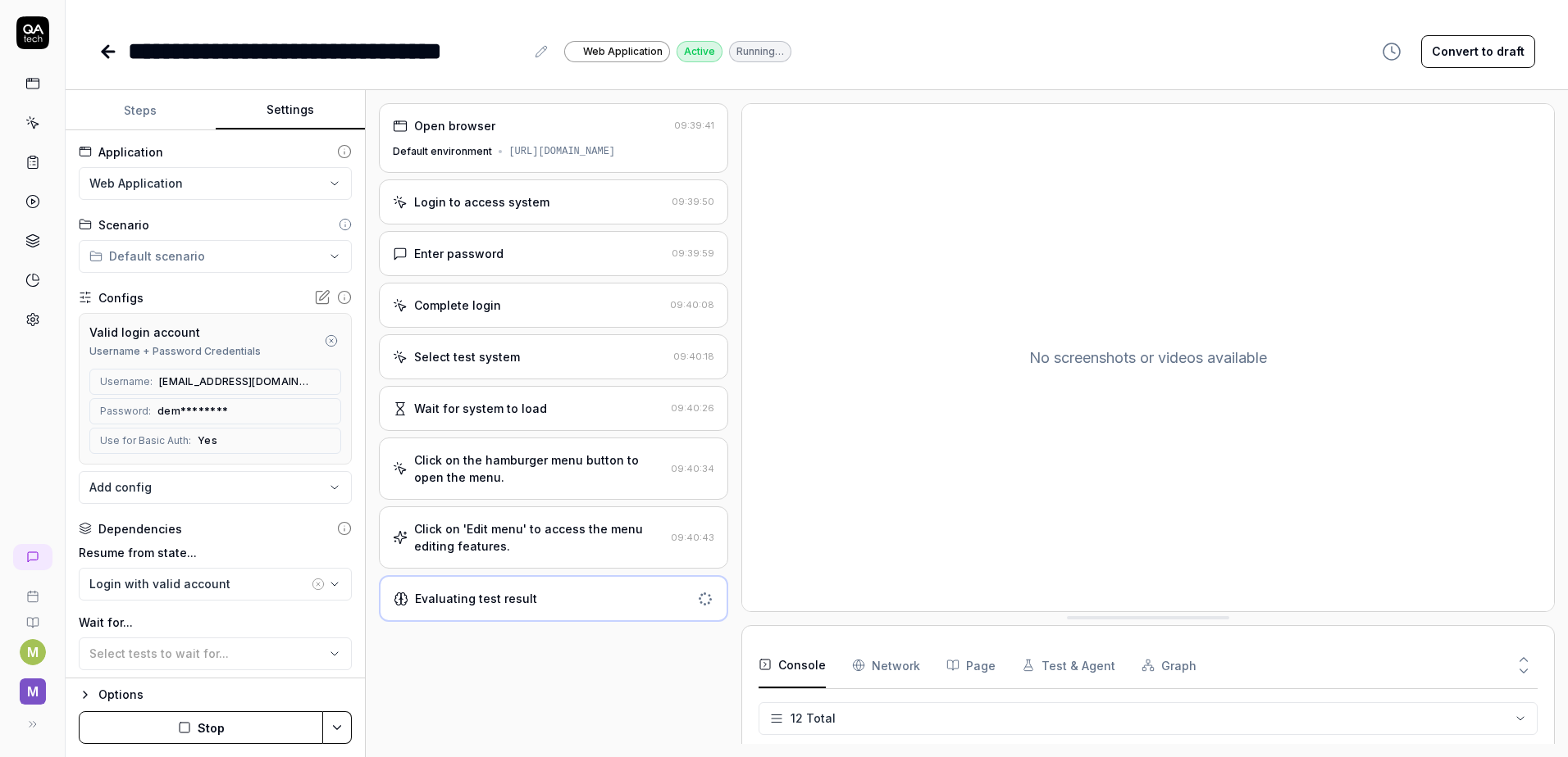
click at [262, 109] on button "Settings" at bounding box center [290, 111] width 150 height 39
click at [27, 325] on icon at bounding box center [33, 319] width 15 height 15
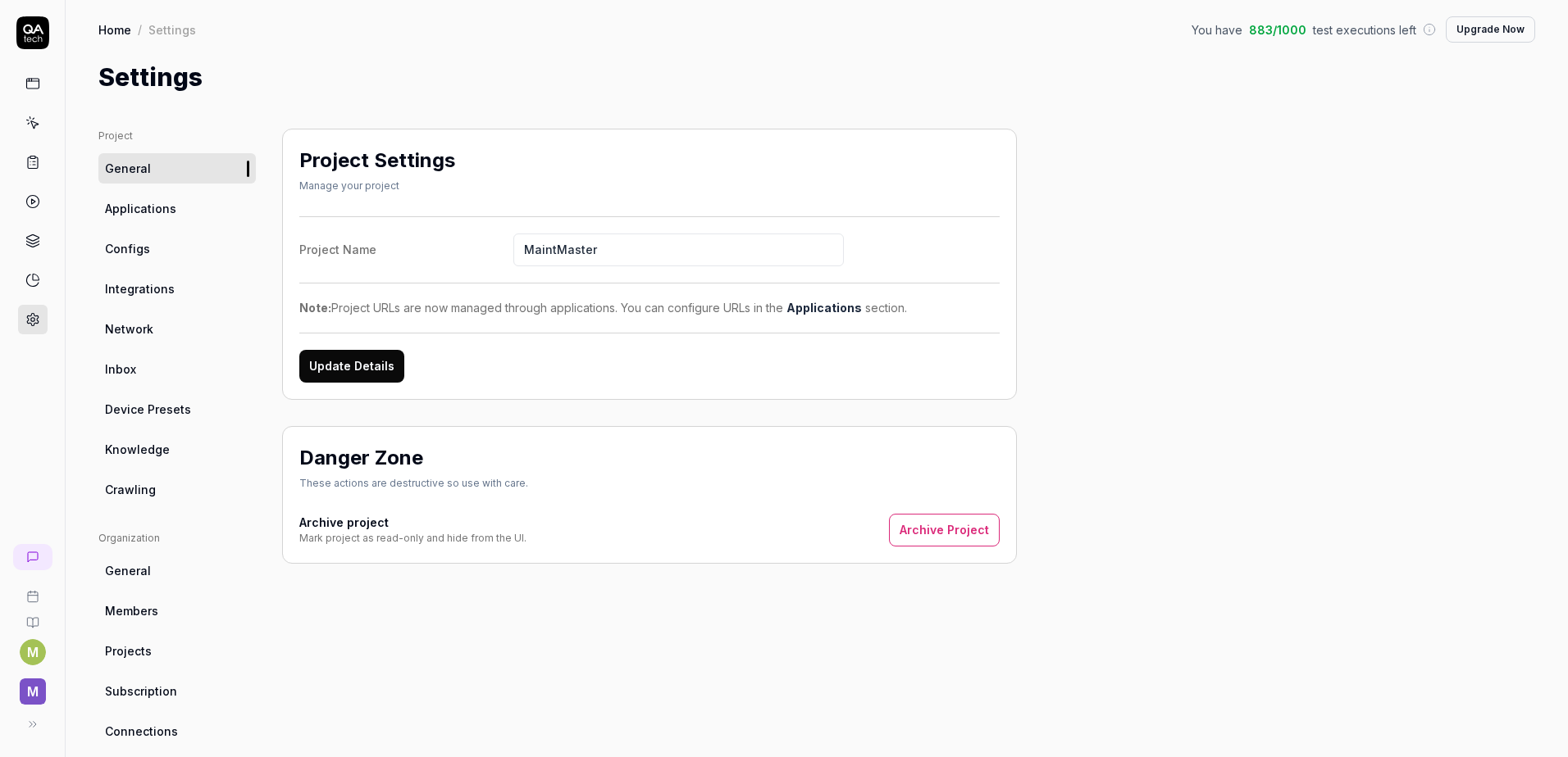
click at [170, 411] on span "Device Presets" at bounding box center [148, 409] width 86 height 17
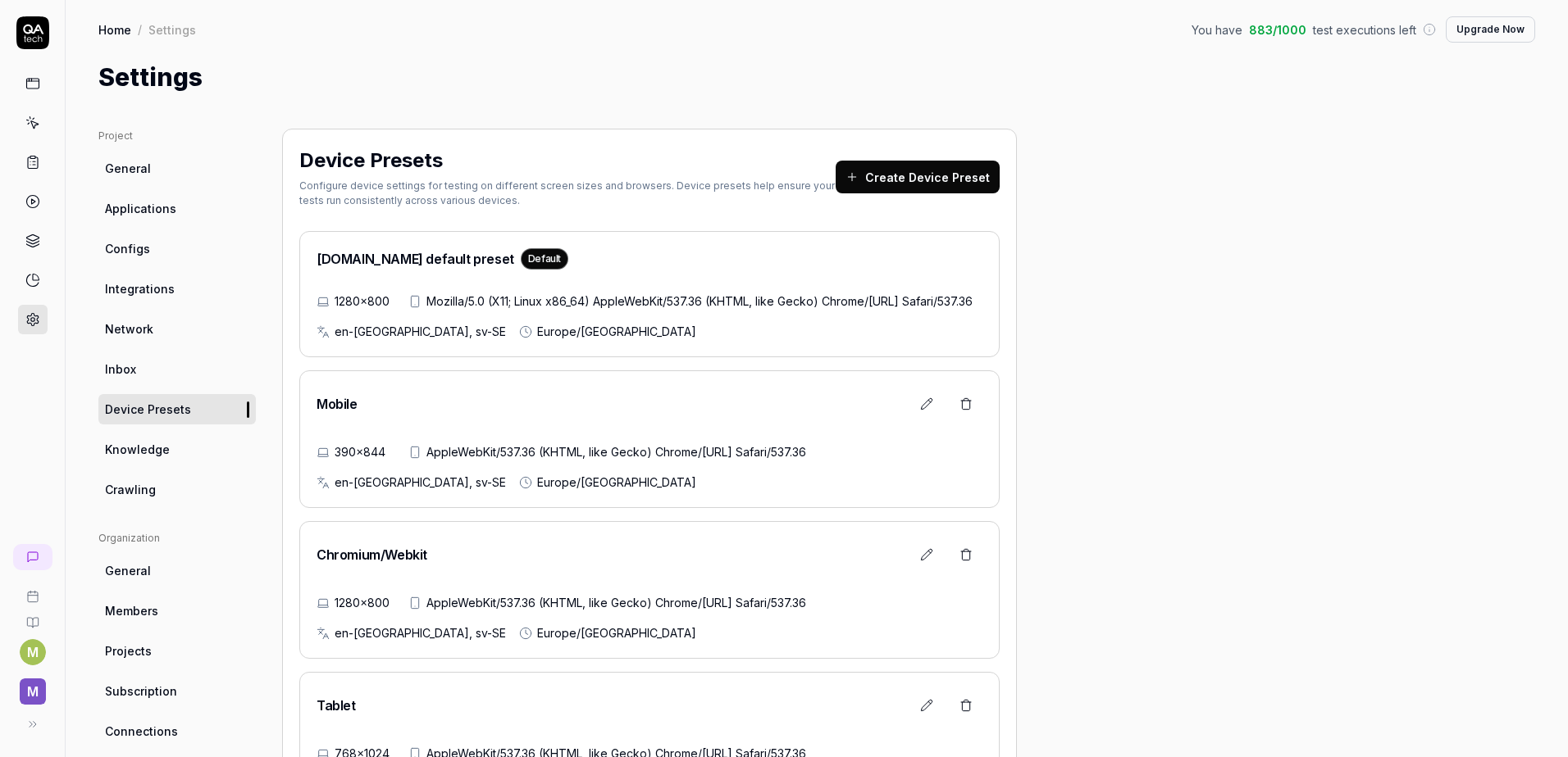
scroll to position [82, 0]
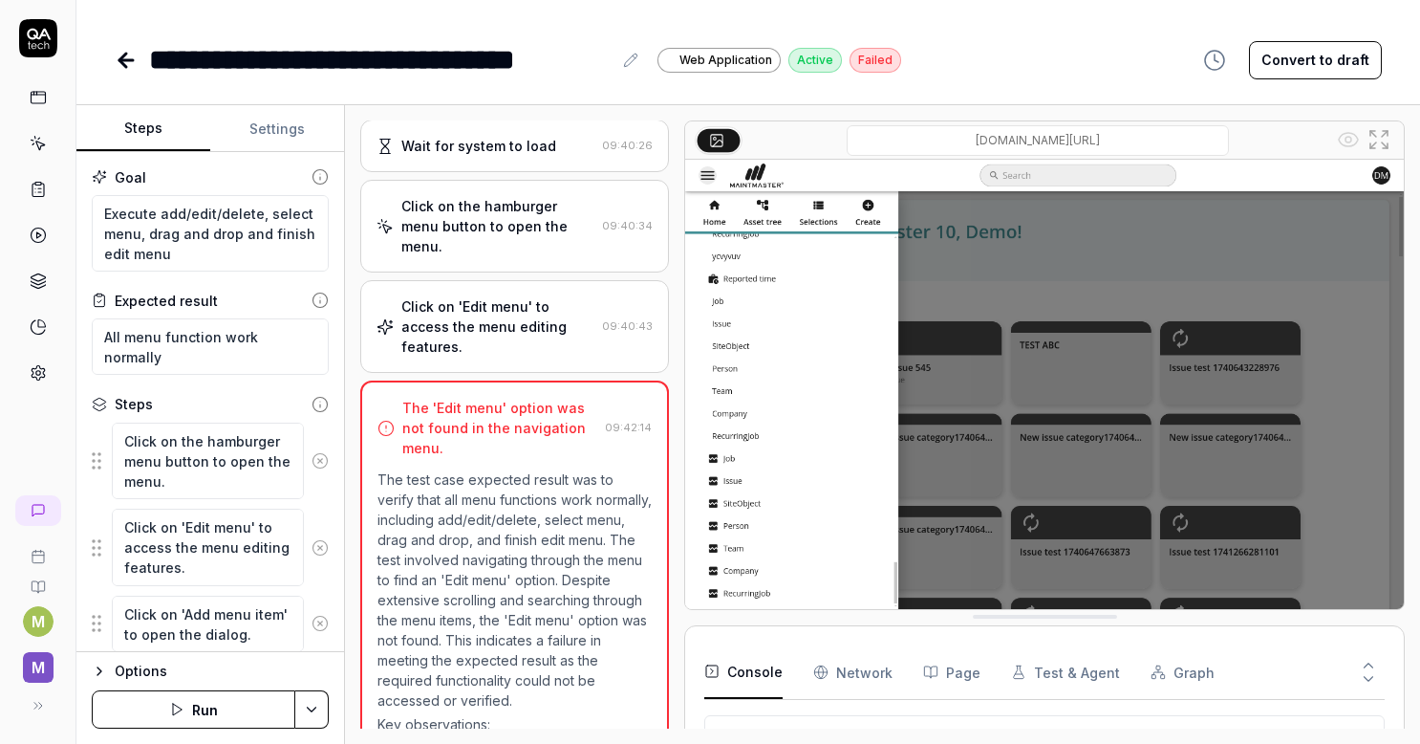
scroll to position [451, 0]
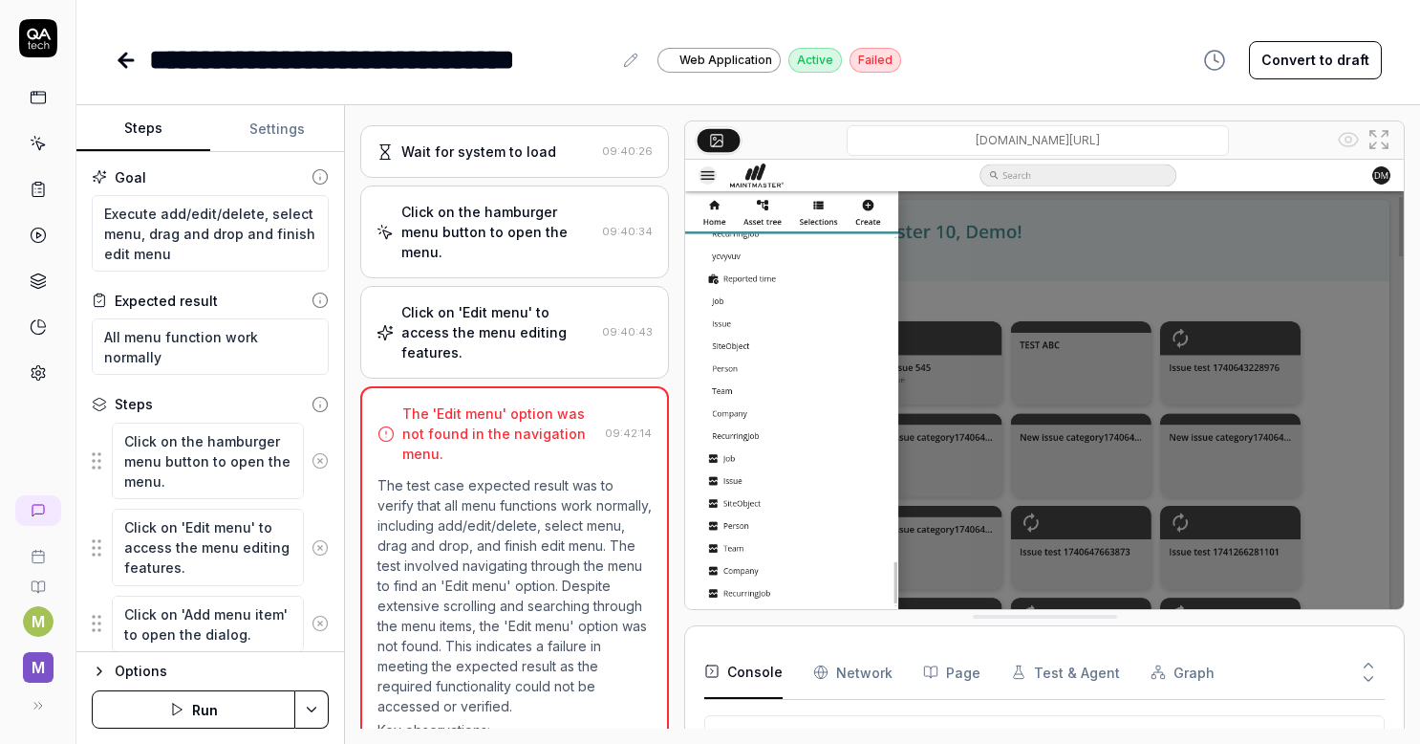
type textarea "*"
